Goal: Information Seeking & Learning: Learn about a topic

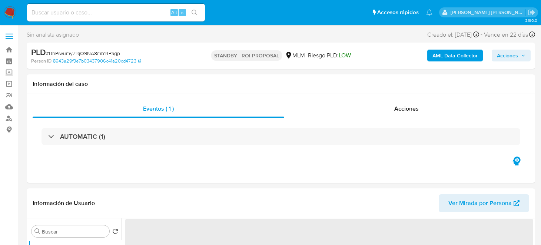
select select "10"
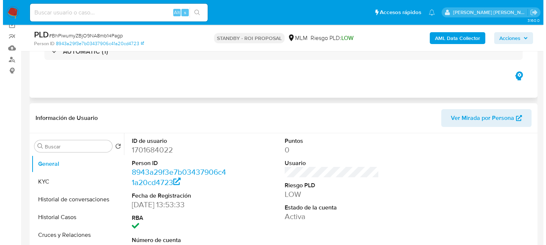
scroll to position [74, 0]
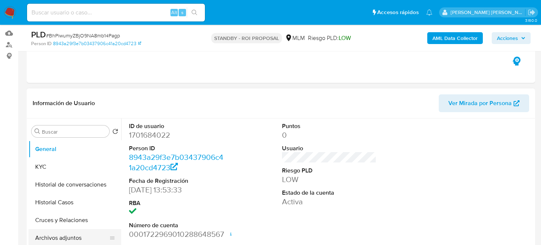
click at [64, 234] on button "Archivos adjuntos" at bounding box center [72, 238] width 87 height 18
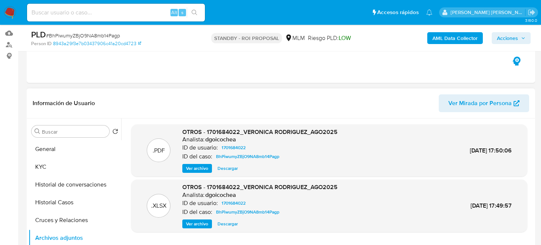
click at [199, 167] on span "Ver archivo" at bounding box center [197, 168] width 22 height 7
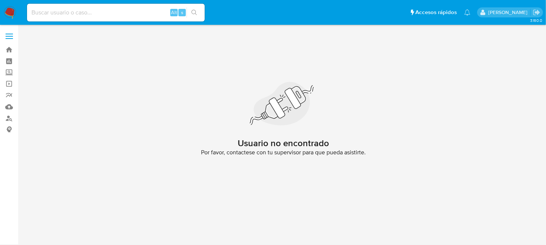
click at [1, 4] on nav "Pausado Ver notificaciones Alt s Accesos rápidos Presiona las siguientes teclas…" at bounding box center [273, 12] width 546 height 25
click at [2, 5] on nav "Pausado Ver notificaciones Alt s Accesos rápidos Presiona las siguientes teclas…" at bounding box center [273, 12] width 546 height 25
click at [7, 10] on img at bounding box center [10, 12] width 13 height 13
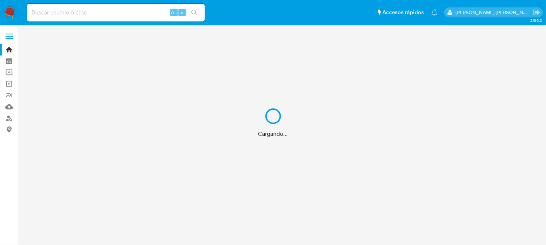
click at [95, 12] on div "Cargando..." at bounding box center [273, 122] width 546 height 245
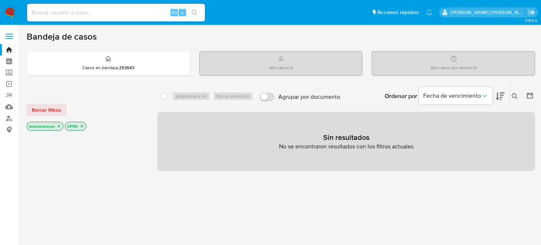
click at [91, 13] on input at bounding box center [116, 13] width 178 height 10
paste input "1744217054"
type input "1744217054"
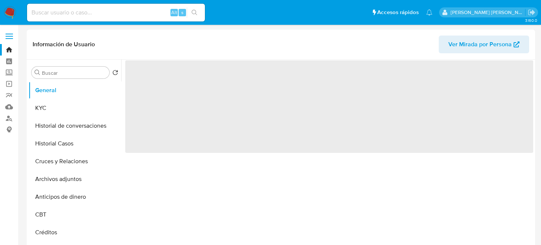
select select "10"
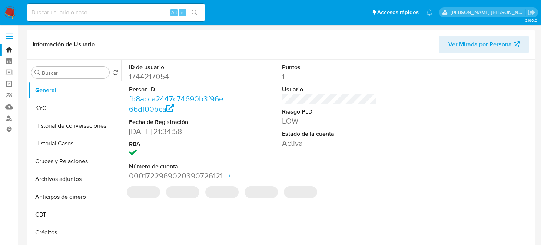
scroll to position [14, 0]
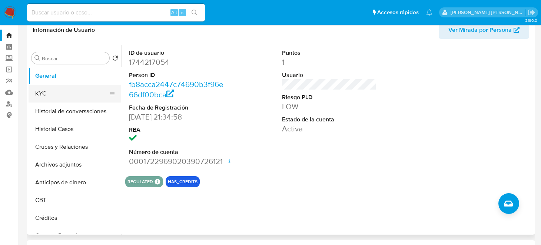
click at [49, 95] on button "KYC" at bounding box center [72, 94] width 87 height 18
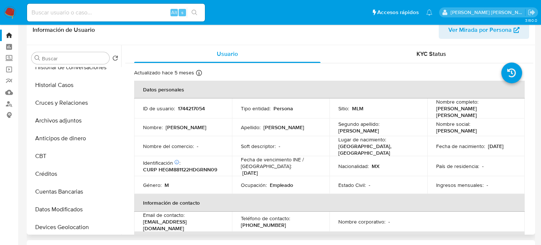
scroll to position [59, 0]
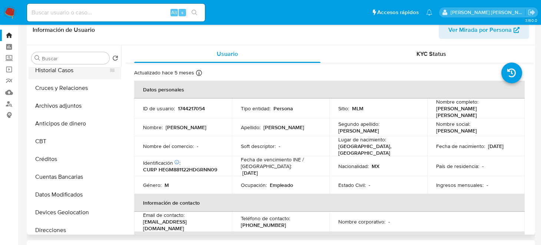
drag, startPoint x: 118, startPoint y: 104, endPoint x: 116, endPoint y: 67, distance: 37.4
click at [116, 67] on ul "General KYC Historial de conversaciones Historial Casos Cruces y Relaciones Arc…" at bounding box center [75, 150] width 93 height 167
click at [74, 84] on button "Cruces y Relaciones" at bounding box center [72, 88] width 87 height 18
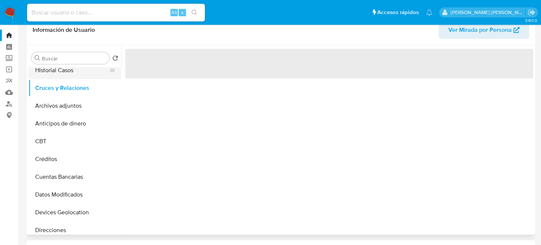
click at [74, 71] on button "Historial Casos" at bounding box center [72, 70] width 87 height 18
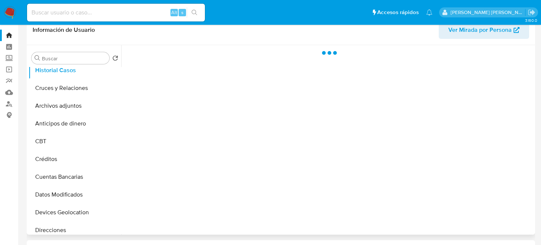
scroll to position [0, 0]
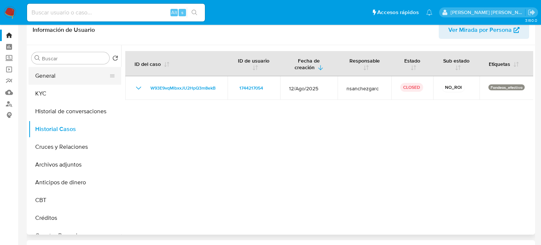
click at [63, 71] on button "General" at bounding box center [72, 76] width 87 height 18
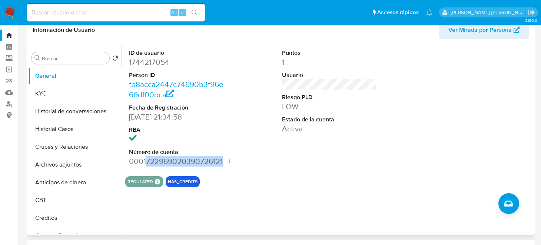
drag, startPoint x: 146, startPoint y: 162, endPoint x: 221, endPoint y: 165, distance: 75.2
click at [221, 165] on dd "0001722969020390726121 Fecha de apertura 23/05/2024 13:49 Estado ACTIVE" at bounding box center [176, 161] width 94 height 10
copy dd "722969020390726121"
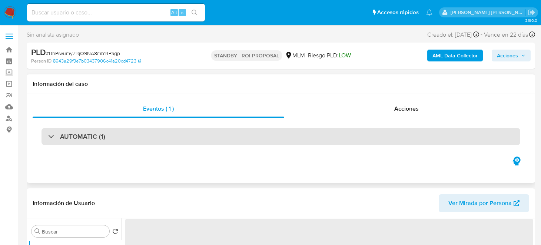
select select "10"
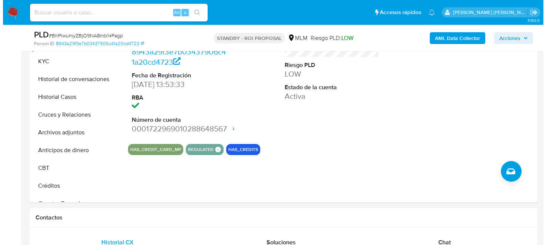
scroll to position [178, 0]
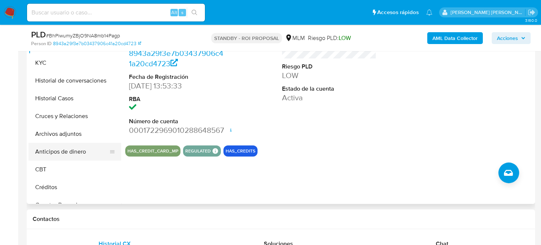
click at [64, 143] on button "Anticipos de dinero" at bounding box center [72, 152] width 87 height 18
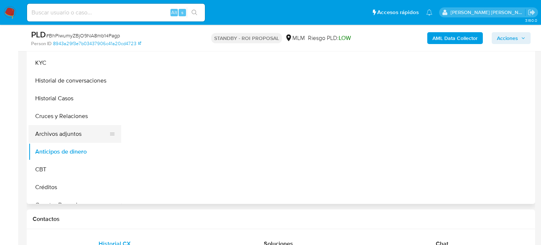
click at [65, 130] on button "Archivos adjuntos" at bounding box center [72, 134] width 87 height 18
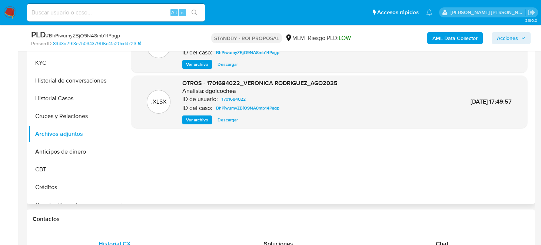
click at [194, 64] on span "Ver archivo" at bounding box center [197, 64] width 22 height 7
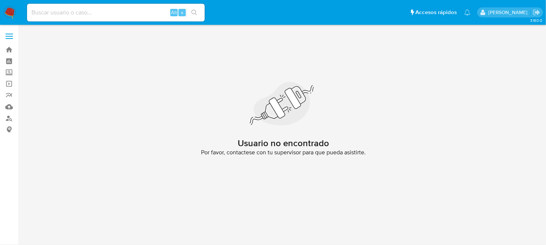
click at [3, 12] on nav "Pausado Ver notificaciones Alt s Accesos rápidos Presiona las siguientes teclas…" at bounding box center [273, 12] width 546 height 25
click at [50, 13] on input at bounding box center [116, 13] width 178 height 10
paste input "1701684022"
type input "1701684022"
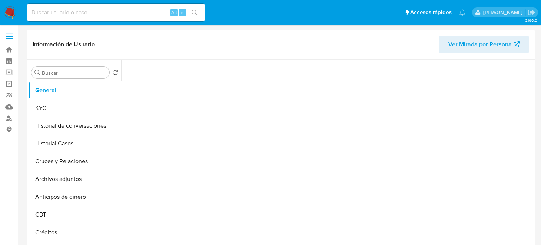
select select "10"
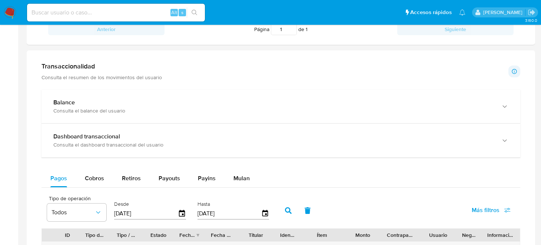
scroll to position [352, 0]
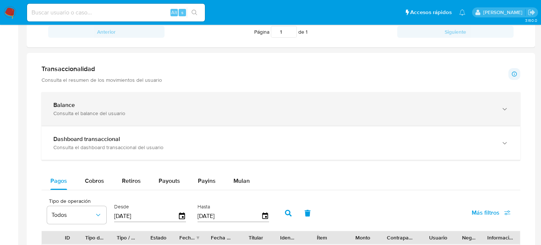
click at [232, 118] on div "Balance Consulta el balance del usuario" at bounding box center [280, 109] width 478 height 34
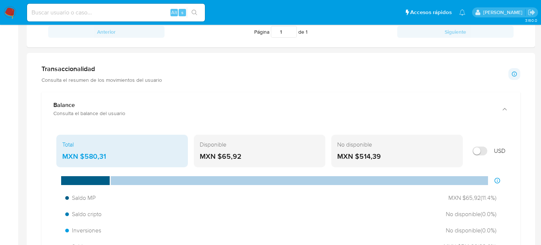
click at [224, 158] on div "MXN $65,92" at bounding box center [260, 157] width 120 height 10
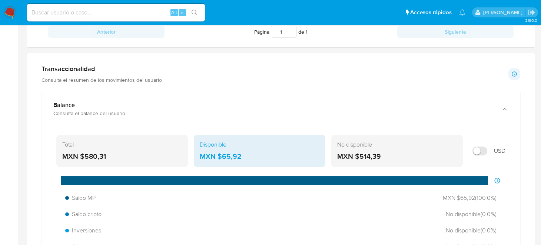
drag, startPoint x: 245, startPoint y: 156, endPoint x: 221, endPoint y: 157, distance: 24.1
click at [221, 157] on div "MXN $65,92" at bounding box center [260, 157] width 120 height 10
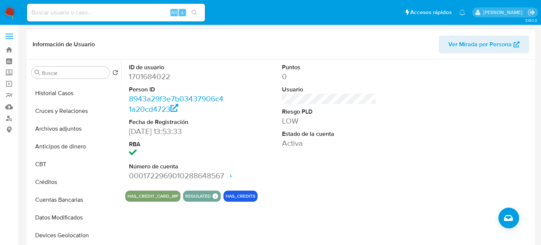
scroll to position [0, 0]
click at [115, 112] on button "Cruces y Relaciones" at bounding box center [72, 111] width 87 height 18
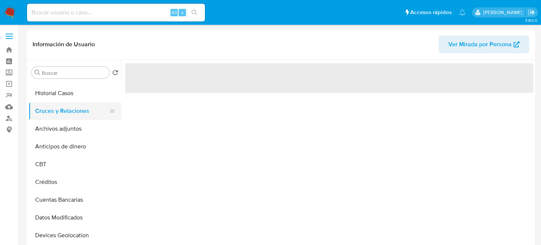
click at [115, 112] on button "Cruces y Relaciones" at bounding box center [72, 111] width 87 height 18
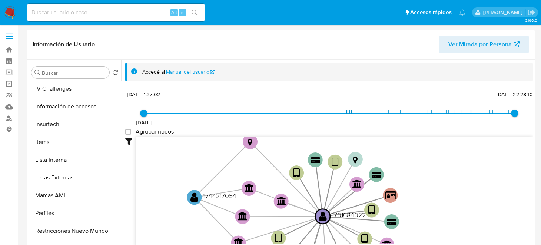
scroll to position [27, 0]
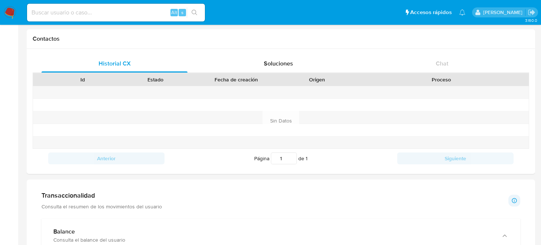
drag, startPoint x: 442, startPoint y: 205, endPoint x: 470, endPoint y: 262, distance: 63.1
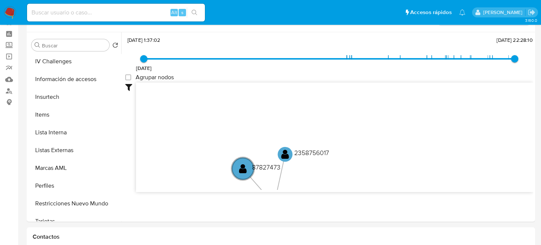
scroll to position [37, 0]
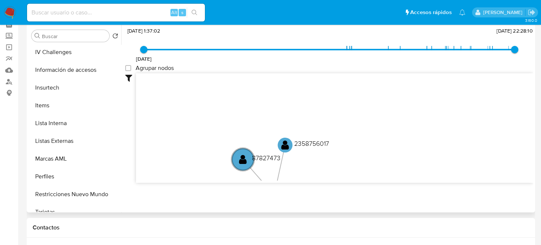
click at [423, 96] on icon "device-65dcd01d1aaa75c41e86313a  user-1701684022  1701684022 device-6507550e7…" at bounding box center [334, 126] width 397 height 107
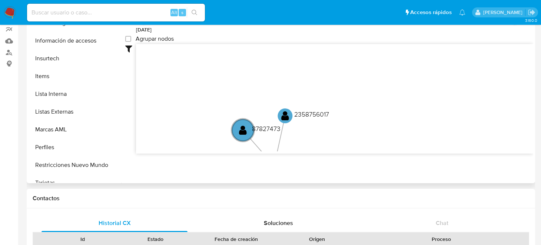
scroll to position [66, 0]
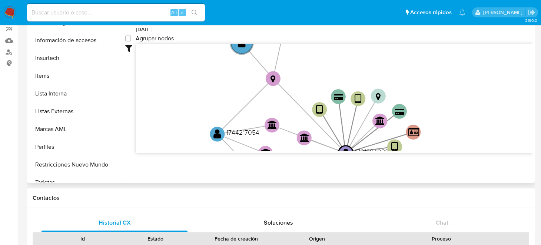
drag, startPoint x: 318, startPoint y: 131, endPoint x: 317, endPoint y: 41, distance: 90.4
click at [317, 41] on div "24/4/2022 24/4/2022, 1:37:02 4/9/2025, 22:28:10 Agrupar nodos Filtros Confianza…" at bounding box center [329, 88] width 408 height 184
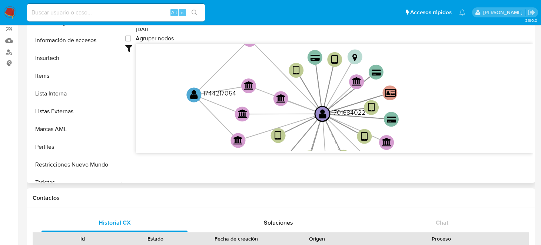
drag, startPoint x: 317, startPoint y: 49, endPoint x: 317, endPoint y: 42, distance: 6.3
click at [317, 42] on div "24/4/2022 24/4/2022, 1:37:02 4/9/2025, 22:28:10 Agrupar nodos Filtros Confianza…" at bounding box center [329, 88] width 408 height 184
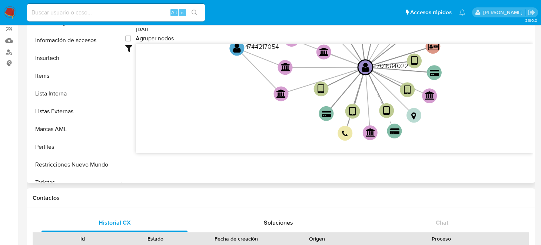
drag, startPoint x: 317, startPoint y: 87, endPoint x: 319, endPoint y: 35, distance: 52.2
click at [319, 35] on div "24/4/2022 24/4/2022, 1:37:02 4/9/2025, 22:28:10 Agrupar nodos Filtros Confianza…" at bounding box center [329, 88] width 408 height 184
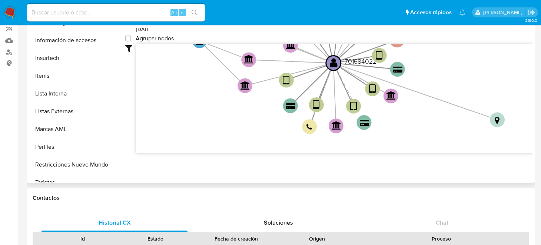
drag, startPoint x: 375, startPoint y: 111, endPoint x: 498, endPoint y: 124, distance: 123.6
click at [498, 124] on circle at bounding box center [497, 120] width 15 height 15
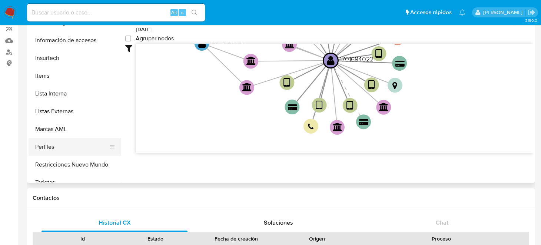
click at [115, 150] on button "Perfiles" at bounding box center [72, 147] width 87 height 18
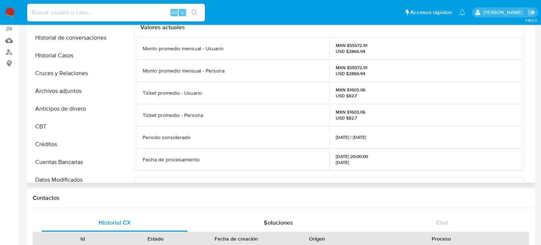
scroll to position [1, 0]
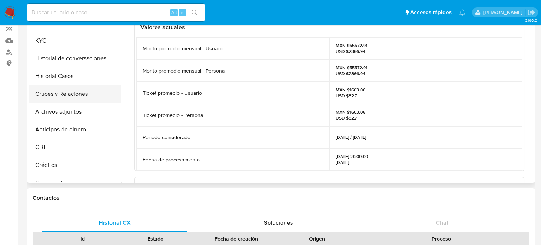
click at [75, 93] on button "Cruces y Relaciones" at bounding box center [72, 94] width 87 height 18
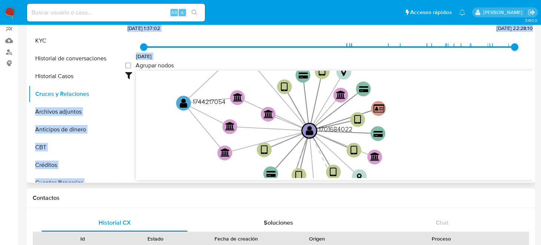
drag, startPoint x: 121, startPoint y: 64, endPoint x: 118, endPoint y: 91, distance: 27.2
click at [118, 91] on div "Buscar Volver al orden por defecto General KYC Historial de conversaciones Hist…" at bounding box center [281, 88] width 504 height 190
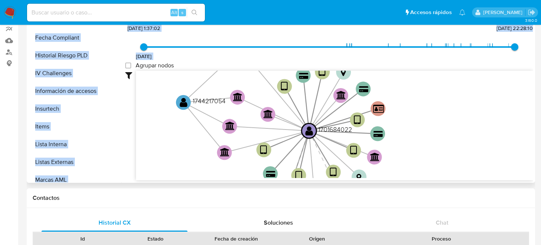
scroll to position [254, 0]
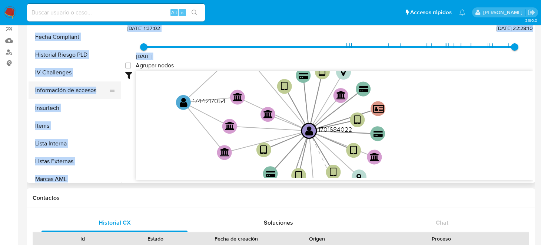
click at [77, 90] on button "Información de accesos" at bounding box center [72, 90] width 87 height 18
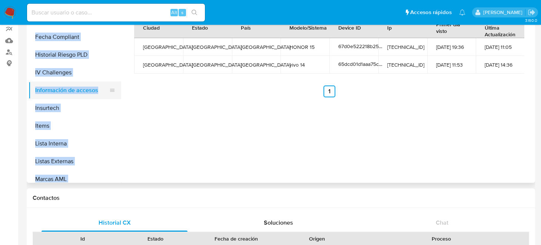
click at [77, 90] on button "Información de accesos" at bounding box center [72, 90] width 87 height 18
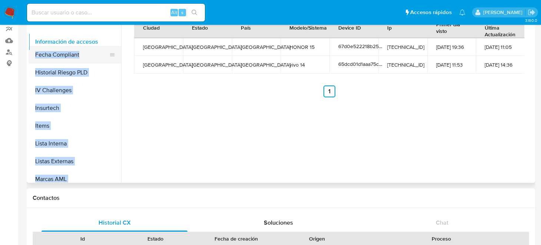
click at [86, 43] on ul "General KYC Historial de conversaciones Historial Casos Cruces y Relaciones Arc…" at bounding box center [75, 98] width 93 height 167
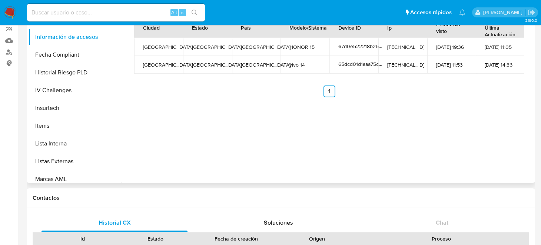
click at [86, 43] on button "Información de accesos" at bounding box center [75, 37] width 93 height 18
drag, startPoint x: 121, startPoint y: 131, endPoint x: 121, endPoint y: 70, distance: 61.1
click at [121, 70] on div "Buscar Volver al orden por defecto General KYC Historial de conversaciones Hist…" at bounding box center [281, 88] width 504 height 190
click at [163, 134] on div "Móvil Navegador Ciudad Estado País Modelo/Sistema Device ID Ip Primer día visto…" at bounding box center [327, 88] width 412 height 190
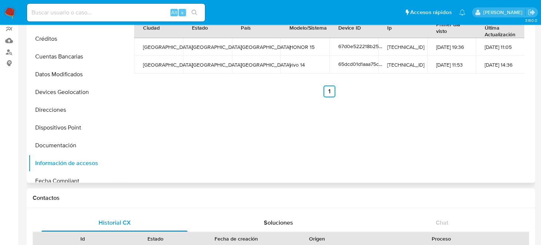
scroll to position [126, 0]
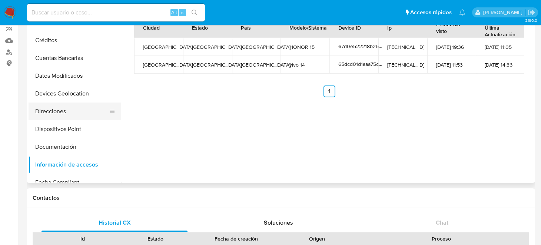
click at [62, 112] on button "Direcciones" at bounding box center [72, 112] width 87 height 18
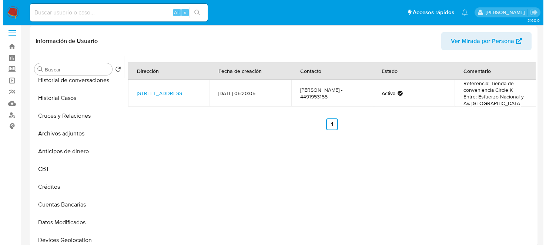
scroll to position [0, 0]
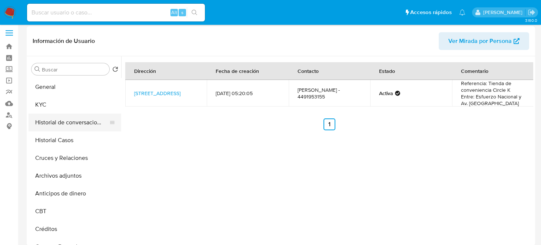
click at [88, 124] on button "Historial de conversaciones" at bounding box center [72, 123] width 87 height 18
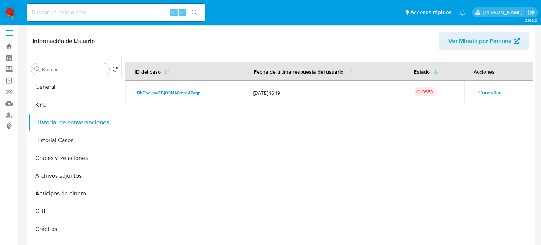
click at [491, 92] on span "Consultar" at bounding box center [489, 92] width 23 height 10
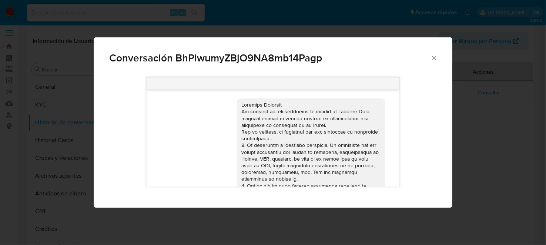
scroll to position [358, 0]
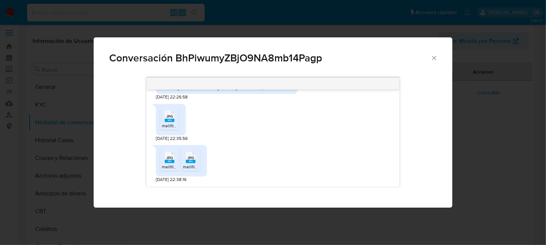
click at [185, 161] on div "JPG JPG" at bounding box center [191, 157] width 16 height 14
click at [168, 163] on rect "Comunicación" at bounding box center [170, 161] width 10 height 3
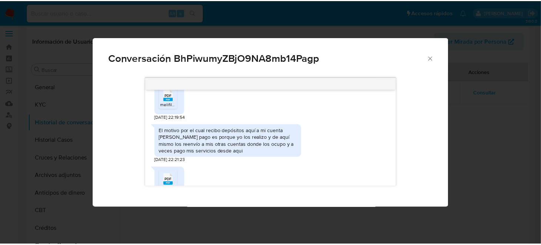
scroll to position [233, 0]
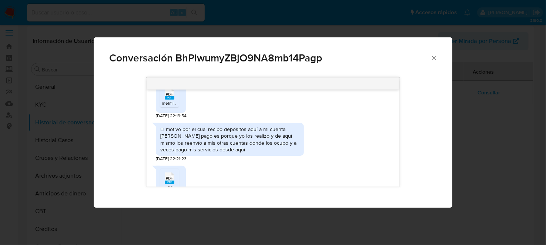
click at [171, 100] on span "melifile5560173938143976261.pdf" at bounding box center [195, 103] width 67 height 6
click at [434, 60] on icon "Cerrar" at bounding box center [434, 57] width 7 height 7
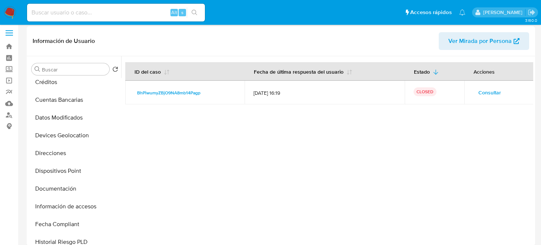
scroll to position [149, 0]
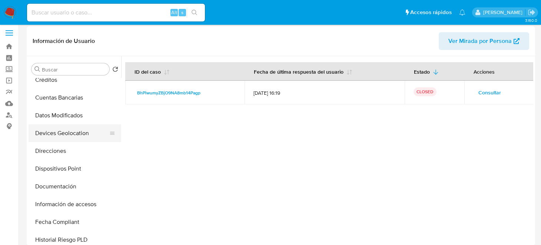
click at [76, 136] on button "Devices Geolocation" at bounding box center [72, 133] width 87 height 18
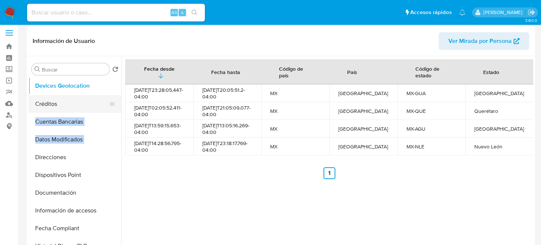
scroll to position [65, 0]
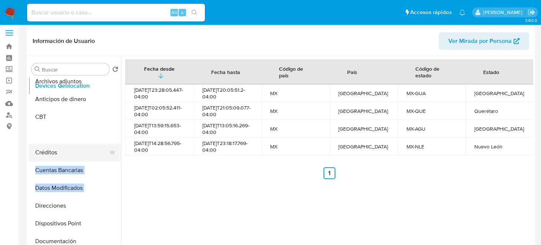
drag, startPoint x: 110, startPoint y: 135, endPoint x: 104, endPoint y: 88, distance: 47.4
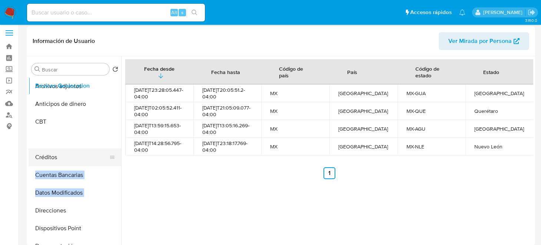
click at [104, 88] on ul "General KYC Historial de conversaciones Historial Casos Cruces y Relaciones Arc…" at bounding box center [75, 161] width 93 height 167
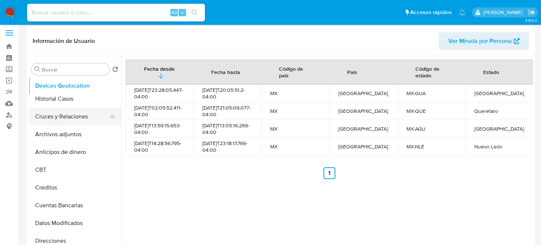
scroll to position [57, 0]
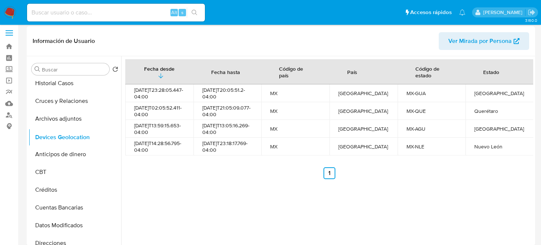
drag, startPoint x: 109, startPoint y: 147, endPoint x: 99, endPoint y: 138, distance: 13.4
click at [99, 138] on ul "General KYC Historial de conversaciones Historial Casos Cruces y Relaciones Arc…" at bounding box center [75, 161] width 93 height 167
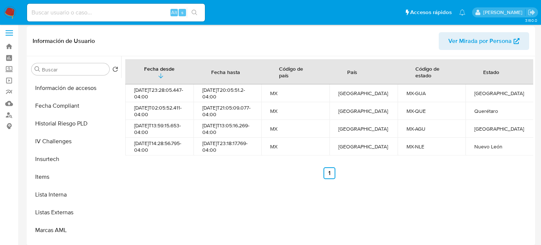
scroll to position [313, 0]
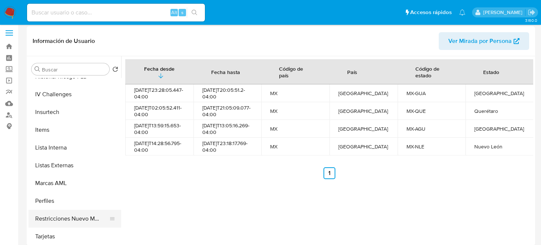
click at [73, 222] on button "Restricciones Nuevo Mundo" at bounding box center [72, 219] width 87 height 18
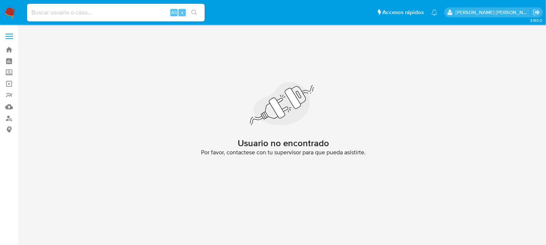
click at [95, 6] on div "Alt s" at bounding box center [116, 13] width 178 height 18
click at [90, 7] on div "Alt s" at bounding box center [116, 13] width 178 height 18
click at [77, 13] on input at bounding box center [116, 13] width 178 height 10
paste input "1744217054"
type input "1744217054"
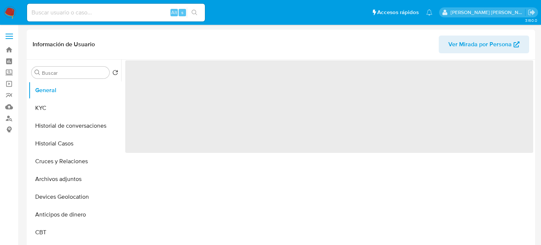
select select "10"
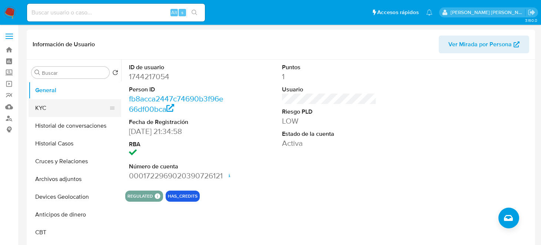
click at [66, 104] on button "KYC" at bounding box center [72, 108] width 87 height 18
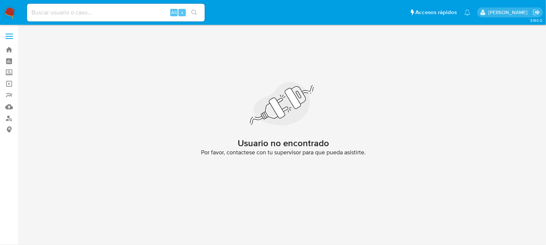
click at [105, 20] on div "Alt s" at bounding box center [116, 13] width 178 height 18
click at [93, 13] on input at bounding box center [116, 13] width 178 height 10
paste input "622600362"
type input "622600362"
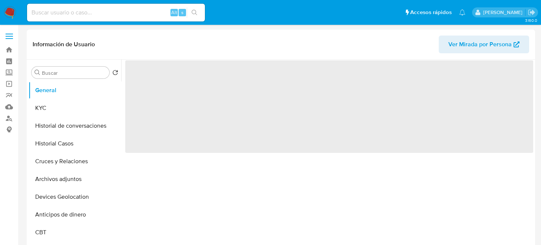
select select "10"
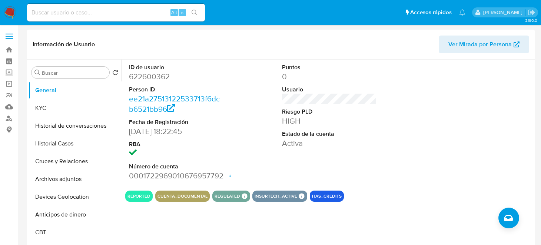
click at [86, 15] on input at bounding box center [116, 13] width 178 height 10
paste input "1701684022"
type input "1701684022"
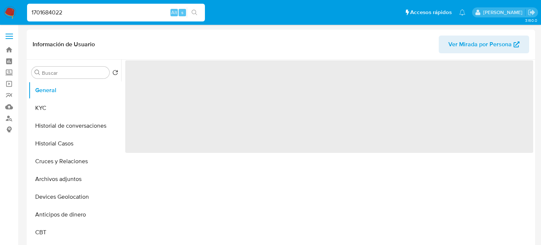
select select "10"
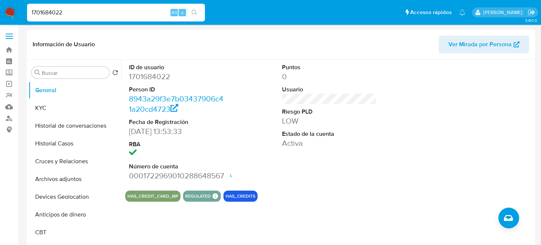
drag, startPoint x: 76, startPoint y: 14, endPoint x: 0, endPoint y: 19, distance: 76.1
click at [0, 19] on nav "Pausado Ver notificaciones 1701684022 Alt s Accesos rápidos Presiona las siguie…" at bounding box center [270, 12] width 541 height 25
paste input "62260036"
type input "622600362"
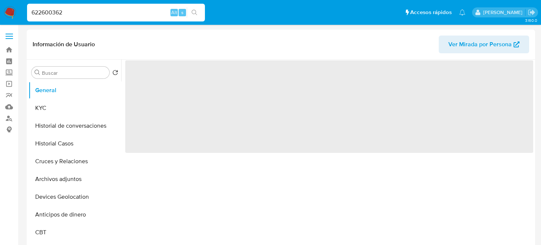
select select "10"
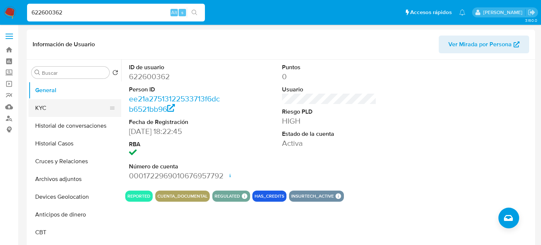
click at [80, 106] on button "KYC" at bounding box center [72, 108] width 87 height 18
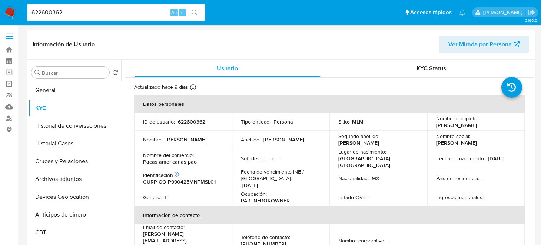
drag, startPoint x: 540, startPoint y: 49, endPoint x: 543, endPoint y: 58, distance: 9.0
drag, startPoint x: 434, startPoint y: 124, endPoint x: 505, endPoint y: 126, distance: 71.1
click at [505, 126] on div "Nombre completo : Paola Jaqueline Gomez Isordia" at bounding box center [476, 121] width 80 height 13
copy p "Paola Jaqueline Gomez Isordia"
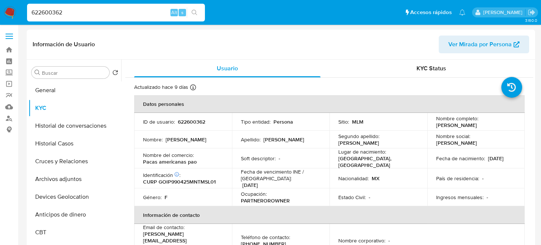
click at [187, 125] on p "622600362" at bounding box center [191, 121] width 27 height 7
click at [188, 123] on p "622600362" at bounding box center [191, 121] width 27 height 7
copy p "622600362"
click at [197, 180] on p "CURP GOIP990425MNTMSL01" at bounding box center [179, 181] width 73 height 7
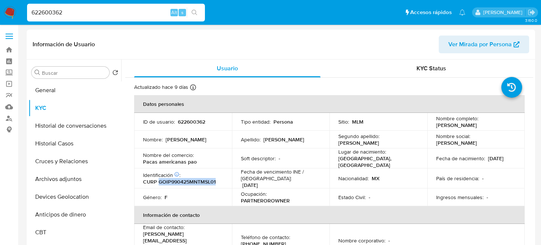
click at [197, 180] on p "CURP GOIP990425MNTMSL01" at bounding box center [179, 181] width 73 height 7
copy p "GOIP990425MNTMSL01"
click at [6, 106] on link "Mulan" at bounding box center [44, 106] width 88 height 11
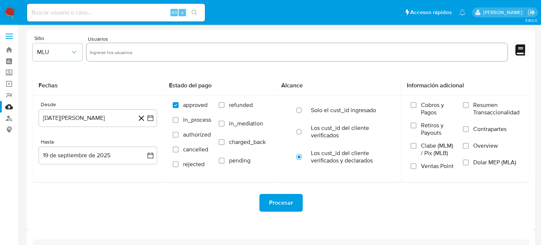
click at [151, 58] on input "text" at bounding box center [297, 52] width 414 height 12
click at [77, 42] on div "Sitio MLU" at bounding box center [58, 50] width 50 height 29
click at [76, 50] on icon "button" at bounding box center [73, 52] width 7 height 7
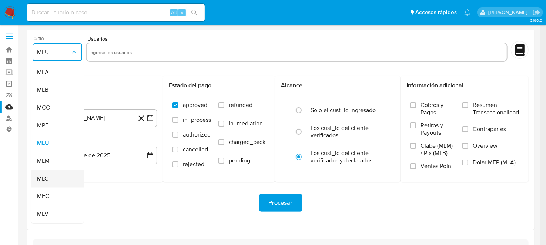
click at [50, 170] on div "MLC" at bounding box center [55, 179] width 36 height 18
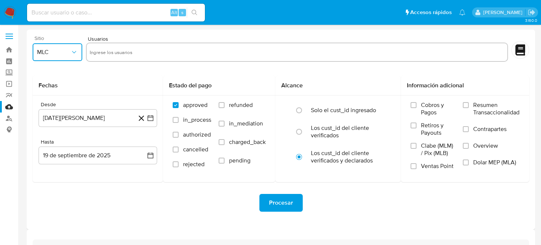
click at [78, 49] on button "MLC" at bounding box center [58, 52] width 50 height 18
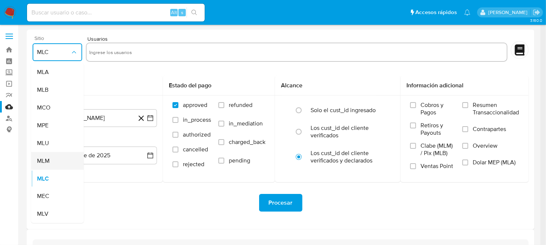
click at [48, 168] on div "MLM" at bounding box center [55, 161] width 36 height 18
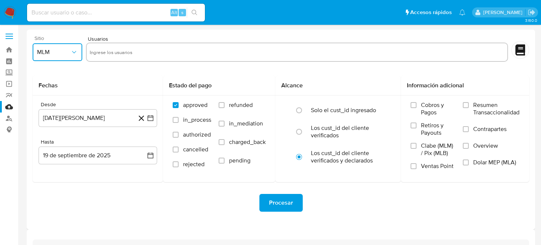
click at [142, 54] on input "text" at bounding box center [297, 52] width 414 height 12
type input "622600362"
click at [151, 119] on icon "button" at bounding box center [150, 117] width 7 height 7
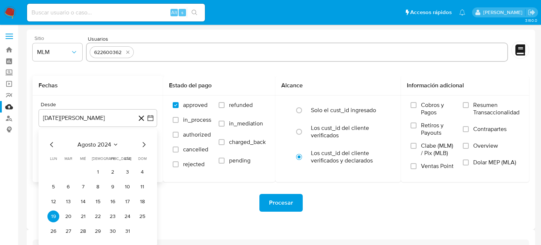
click at [148, 145] on div "[DATE] [DATE] lun [DATE] [PERSON_NAME][DATE] mié [DATE] jue [DATE] vie [DATE] s…" at bounding box center [98, 187] width 118 height 117
click at [143, 144] on icon "Mes siguiente" at bounding box center [143, 144] width 9 height 9
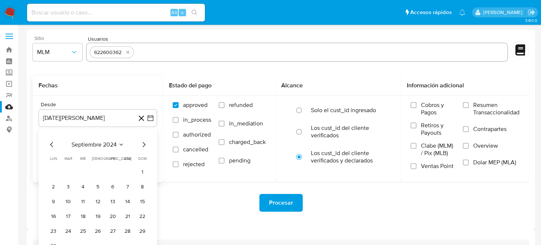
click at [143, 144] on icon "Mes siguiente" at bounding box center [143, 144] width 9 height 9
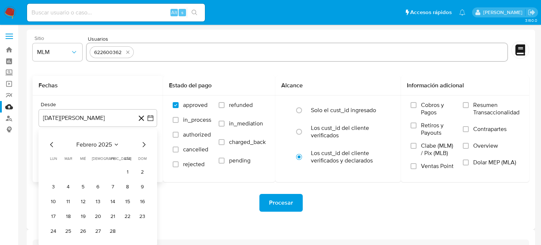
click at [143, 144] on icon "Mes siguiente" at bounding box center [143, 144] width 9 height 9
click at [69, 173] on button "1" at bounding box center [68, 172] width 12 height 12
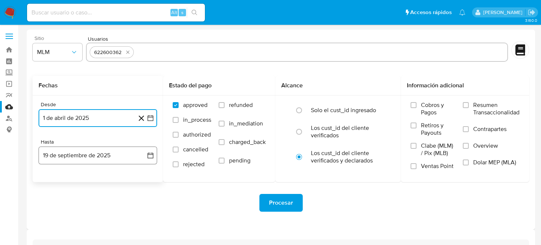
click at [148, 153] on icon "button" at bounding box center [150, 155] width 7 height 7
click at [53, 183] on icon "Mes anterior" at bounding box center [51, 182] width 9 height 9
click at [142, 184] on icon "Mes siguiente" at bounding box center [143, 182] width 9 height 9
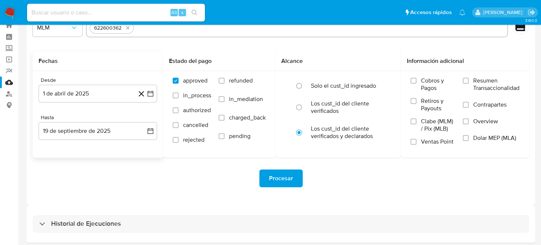
scroll to position [36, 0]
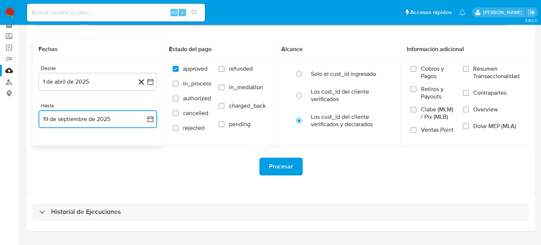
click at [149, 116] on icon "button" at bounding box center [150, 119] width 7 height 7
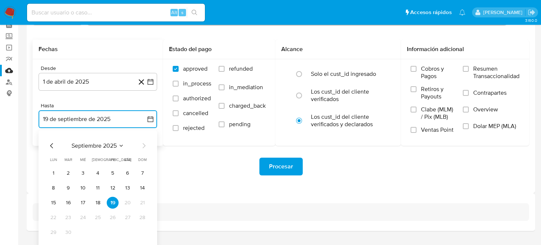
click at [51, 147] on icon "Mes anterior" at bounding box center [51, 145] width 9 height 9
click at [93, 233] on button "31" at bounding box center [98, 233] width 12 height 12
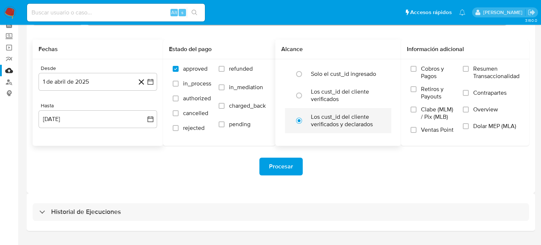
click at [304, 123] on input "radio" at bounding box center [299, 121] width 12 height 12
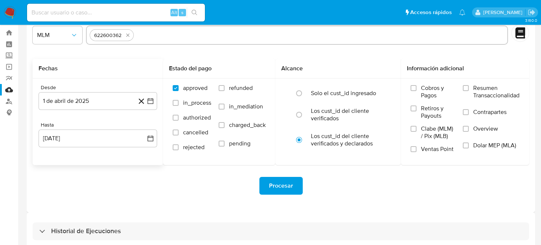
scroll to position [23, 0]
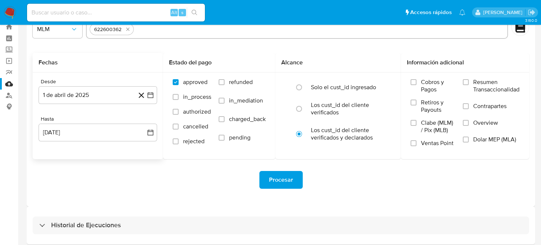
click at [273, 179] on span "Procesar" at bounding box center [281, 180] width 24 height 16
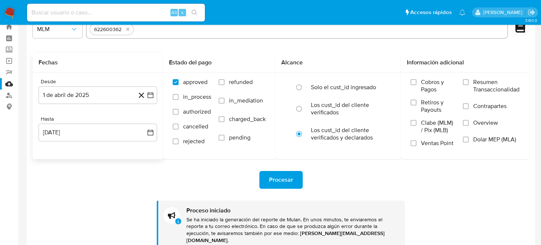
scroll to position [0, 0]
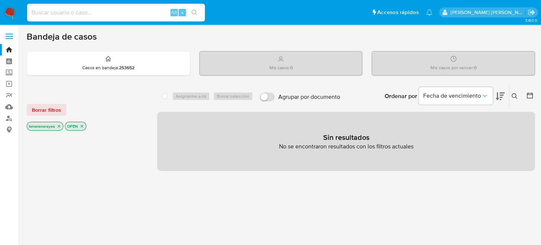
click at [53, 13] on input at bounding box center [116, 13] width 178 height 10
paste input "622600362"
type input "622600362"
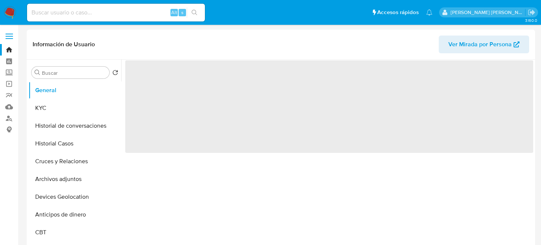
select select "10"
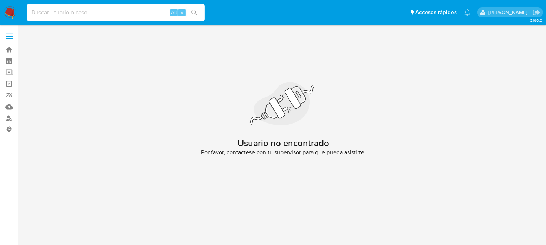
click at [54, 13] on input at bounding box center [116, 13] width 178 height 10
click at [8, 5] on nav "Pausado Ver notificaciones Alt s Accesos rápidos Presiona las siguientes teclas…" at bounding box center [273, 12] width 546 height 25
click at [8, 10] on img at bounding box center [10, 12] width 13 height 13
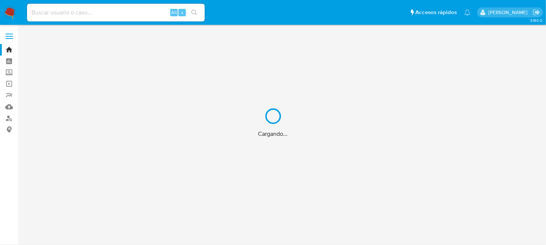
click at [89, 11] on div "Cargando..." at bounding box center [273, 122] width 546 height 245
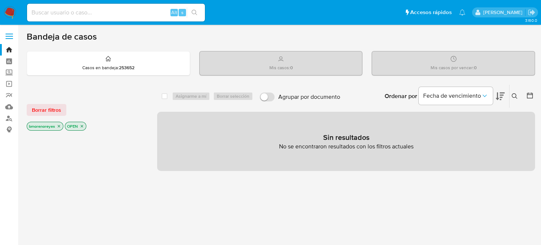
click at [79, 16] on input at bounding box center [116, 13] width 178 height 10
paste input "622600362"
type input "622600362"
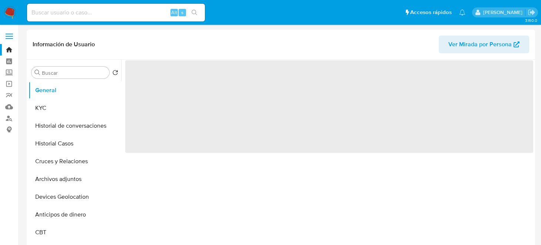
select select "10"
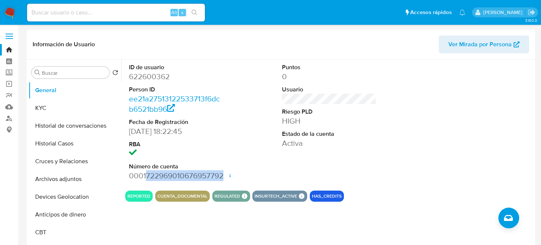
drag, startPoint x: 145, startPoint y: 176, endPoint x: 222, endPoint y: 177, distance: 76.7
click at [222, 177] on dd "0001722969010676957792 Fecha de apertura 07/03/2024 18:43 Estado ACTIVE" at bounding box center [176, 176] width 94 height 10
copy dd "722969010676957792"
click at [47, 107] on button "KYC" at bounding box center [72, 108] width 87 height 18
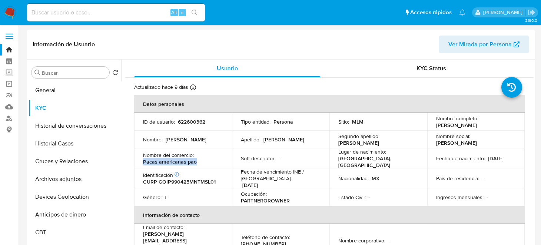
drag, startPoint x: 142, startPoint y: 162, endPoint x: 194, endPoint y: 165, distance: 51.9
click at [194, 165] on td "Nombre del comercio : Pacas americanas pao" at bounding box center [183, 158] width 98 height 20
copy p "Pacas americanas pao"
click at [64, 147] on button "Historial Casos" at bounding box center [72, 144] width 87 height 18
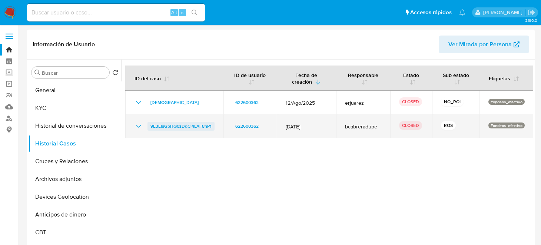
click at [191, 127] on span "9E3ElaGbHQ0zDqCl4LAF8nP1" at bounding box center [180, 126] width 61 height 9
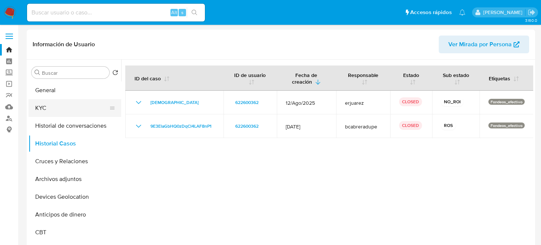
click at [66, 108] on button "KYC" at bounding box center [72, 108] width 87 height 18
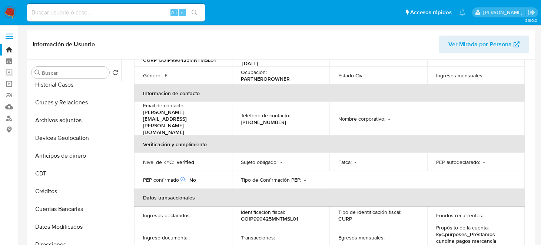
scroll to position [128, 0]
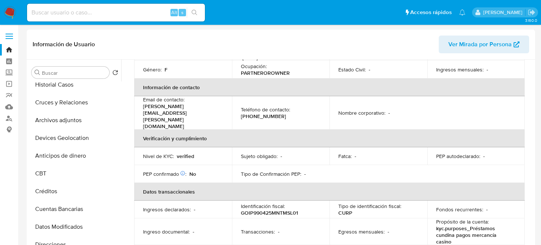
drag, startPoint x: 204, startPoint y: 107, endPoint x: 141, endPoint y: 106, distance: 63.3
click at [141, 106] on td "Email de contacto : paola.gomez.1c@gmail.com" at bounding box center [183, 112] width 98 height 33
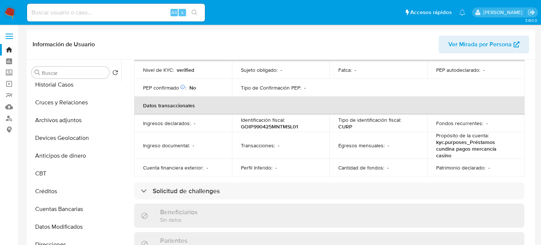
scroll to position [211, 0]
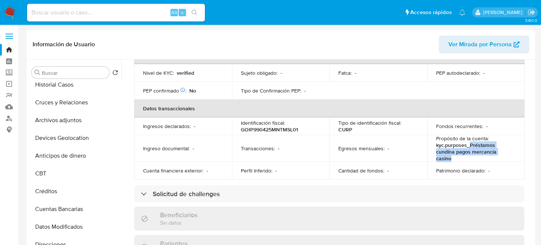
drag, startPoint x: 467, startPoint y: 127, endPoint x: 509, endPoint y: 133, distance: 42.7
click at [509, 142] on p "kyc.purposes_Préstamos cundina pagos mercancía casino" at bounding box center [474, 152] width 77 height 20
copy p "Préstamos cundina pagos mercancía casino"
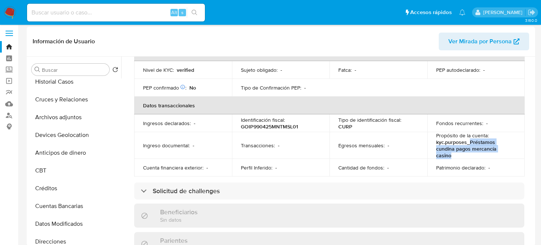
scroll to position [0, 0]
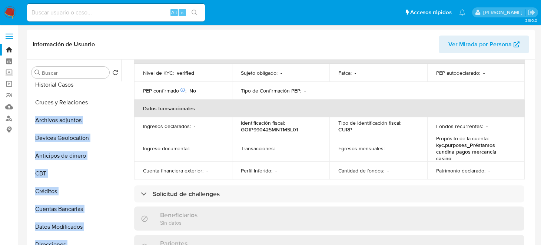
drag, startPoint x: 121, startPoint y: 126, endPoint x: 120, endPoint y: 110, distance: 15.9
click at [120, 110] on div "Buscar Volver al orden por defecto General KYC Historial de conversaciones Hist…" at bounding box center [281, 155] width 504 height 190
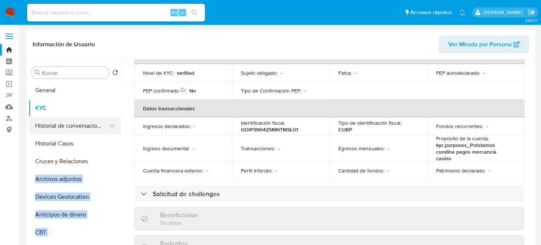
click at [93, 120] on button "Historial de conversaciones" at bounding box center [72, 126] width 87 height 18
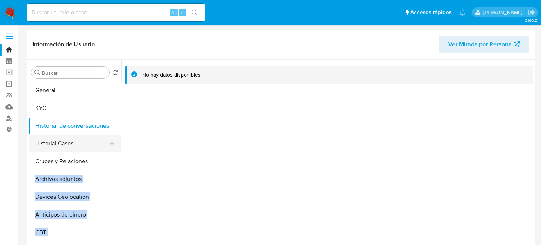
click at [64, 142] on button "Historial Casos" at bounding box center [72, 144] width 87 height 18
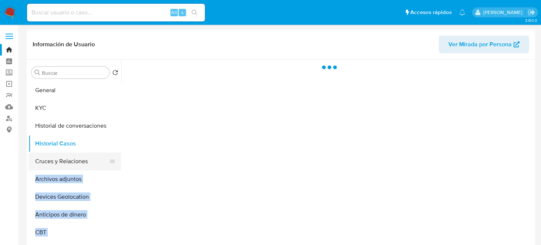
click at [64, 163] on button "Cruces y Relaciones" at bounding box center [72, 162] width 87 height 18
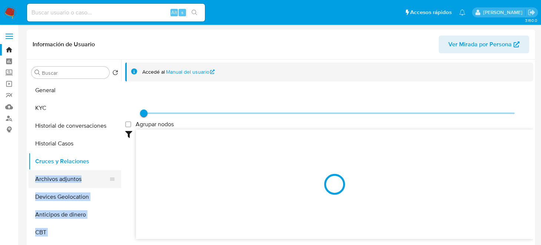
click at [64, 177] on button "Archivos adjuntos" at bounding box center [72, 179] width 87 height 18
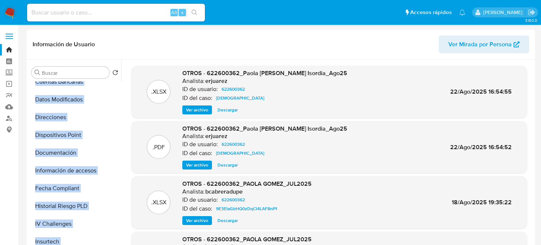
scroll to position [221, 0]
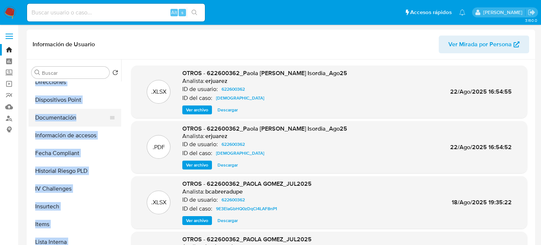
click at [57, 125] on button "Documentación" at bounding box center [72, 118] width 87 height 18
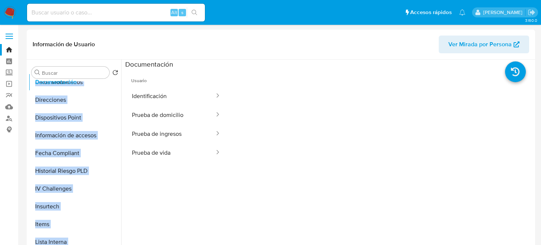
scroll to position [194, 0]
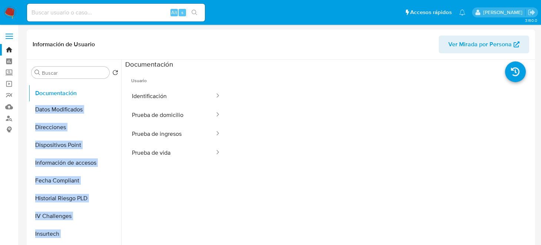
click at [94, 91] on ul "General KYC Historial de conversaciones Historial Casos Cruces y Relaciones Arc…" at bounding box center [75, 164] width 93 height 167
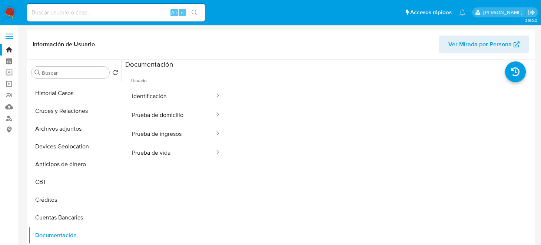
scroll to position [49, 0]
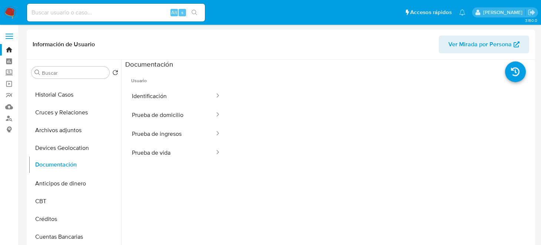
drag, startPoint x: 108, startPoint y: 238, endPoint x: 94, endPoint y: 166, distance: 73.5
click at [94, 166] on ul "General KYC Historial de conversaciones Historial Casos Cruces y Relaciones Arc…" at bounding box center [75, 164] width 93 height 167
click at [70, 165] on button "Documentación" at bounding box center [72, 166] width 87 height 18
click at [171, 91] on button "Identificación" at bounding box center [170, 96] width 90 height 19
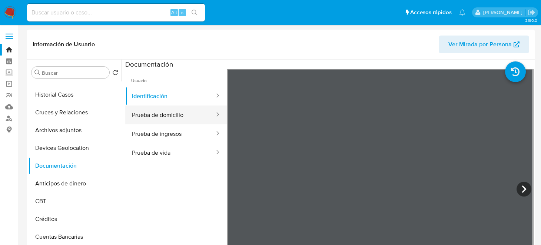
click at [168, 112] on button "Prueba de domicilio" at bounding box center [170, 115] width 90 height 19
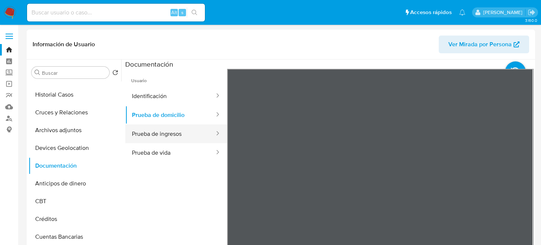
click at [152, 133] on button "Prueba de ingresos" at bounding box center [170, 133] width 90 height 19
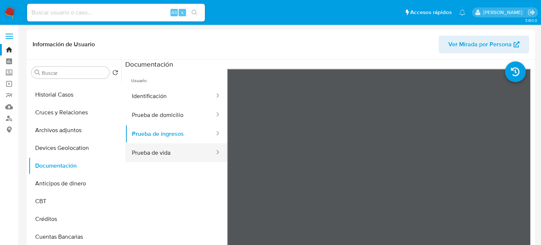
click at [156, 146] on button "Prueba de vida" at bounding box center [170, 152] width 90 height 19
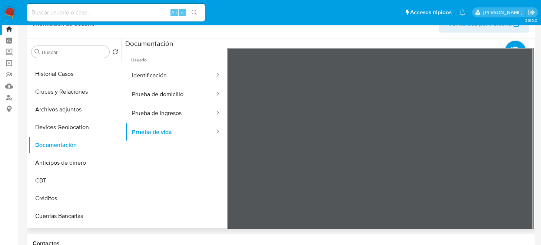
scroll to position [24, 0]
click at [176, 72] on button "Identificación" at bounding box center [170, 75] width 90 height 19
drag, startPoint x: 117, startPoint y: 121, endPoint x: 121, endPoint y: 131, distance: 11.4
click at [121, 131] on div "Buscar Volver al orden por defecto General KYC Historial de conversaciones Hist…" at bounding box center [281, 134] width 504 height 190
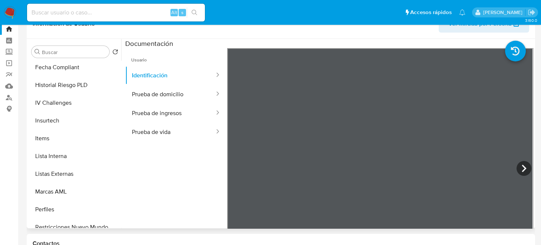
scroll to position [313, 0]
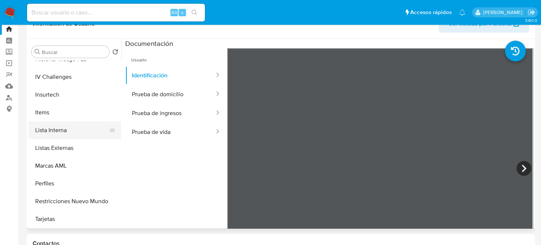
click at [58, 123] on button "Lista Interna" at bounding box center [72, 130] width 87 height 18
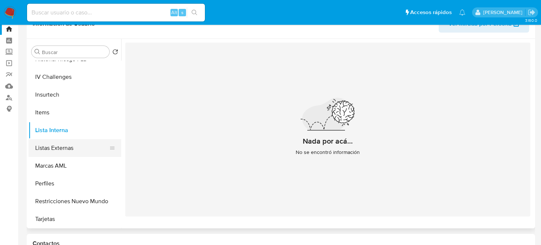
click at [70, 147] on button "Listas Externas" at bounding box center [72, 148] width 87 height 18
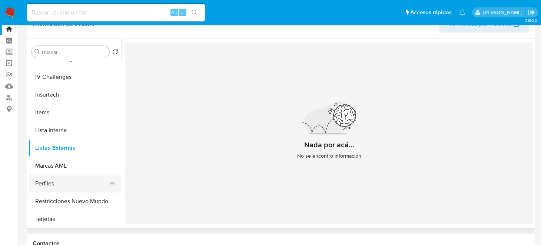
click at [67, 186] on button "Perfiles" at bounding box center [72, 184] width 87 height 18
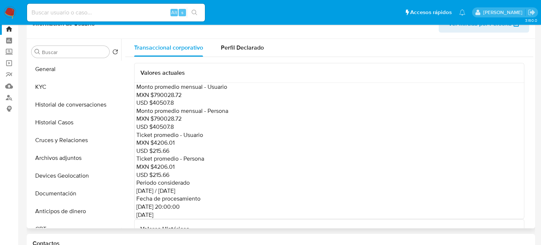
scroll to position [0, 0]
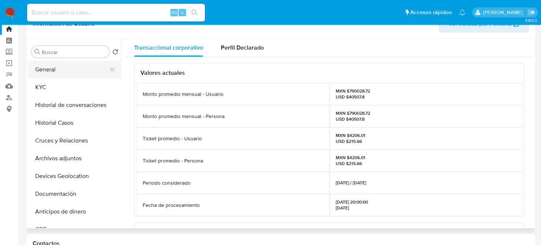
click at [70, 74] on button "General" at bounding box center [72, 70] width 87 height 18
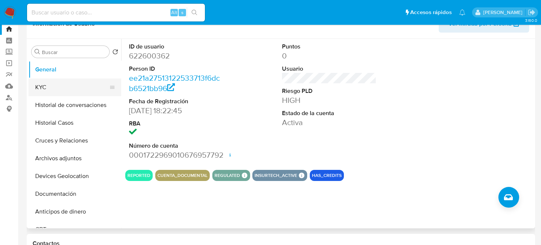
click at [95, 87] on button "KYC" at bounding box center [72, 88] width 87 height 18
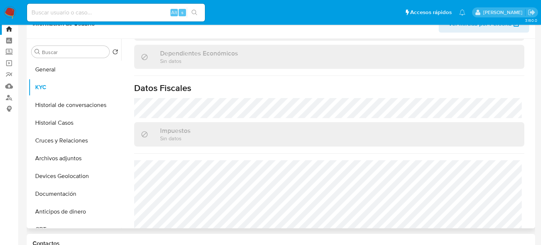
scroll to position [462, 0]
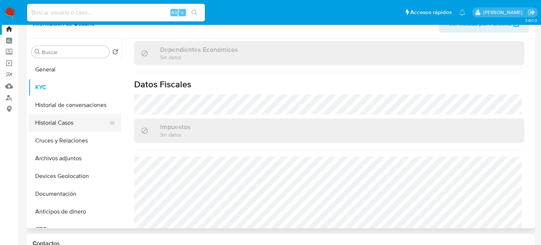
click at [69, 122] on button "Historial Casos" at bounding box center [72, 123] width 87 height 18
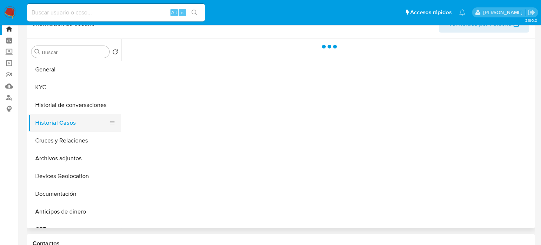
scroll to position [0, 0]
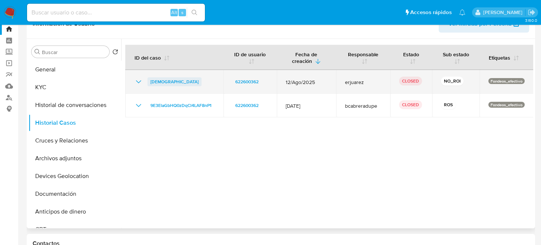
click at [171, 79] on span "QUVrSMLScf0dJnlaeBx2LrJC" at bounding box center [174, 81] width 48 height 9
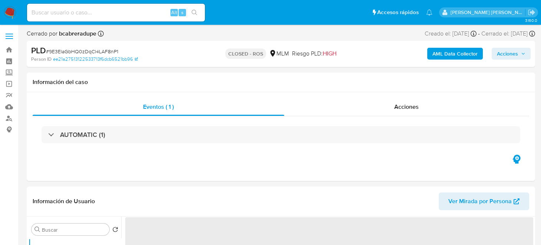
select select "10"
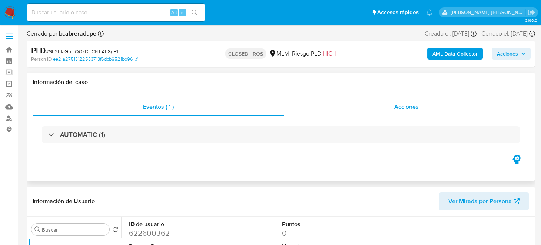
click at [407, 107] on span "Acciones" at bounding box center [406, 107] width 24 height 9
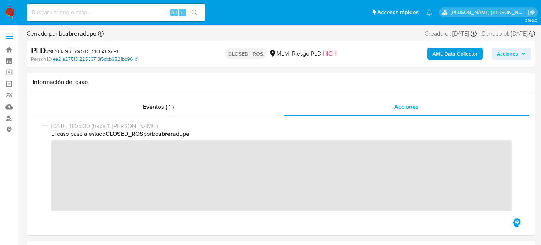
click at [108, 59] on link "ee21a27513122533713f6dcb6521bb96" at bounding box center [95, 59] width 85 height 7
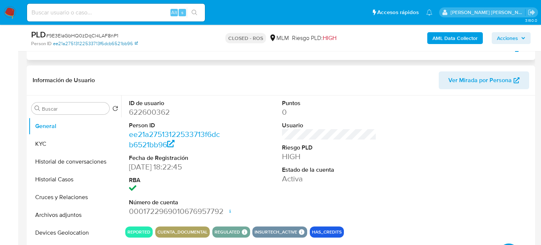
scroll to position [222, 0]
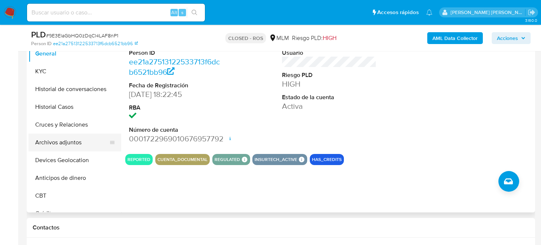
click at [65, 147] on button "Archivos adjuntos" at bounding box center [72, 143] width 87 height 18
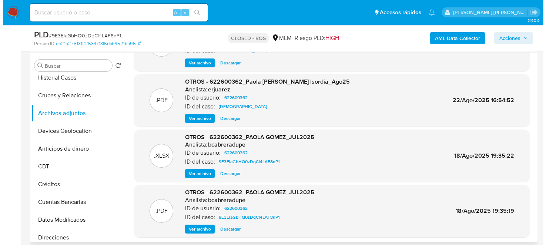
scroll to position [41, 0]
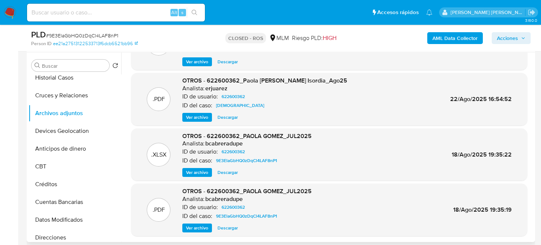
click at [194, 228] on span "Ver archivo" at bounding box center [197, 227] width 22 height 7
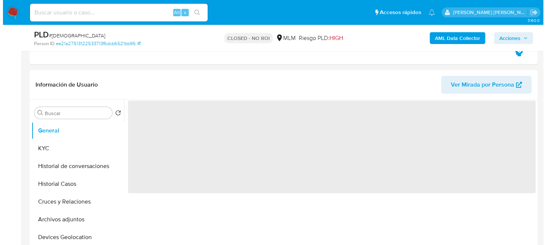
scroll to position [133, 0]
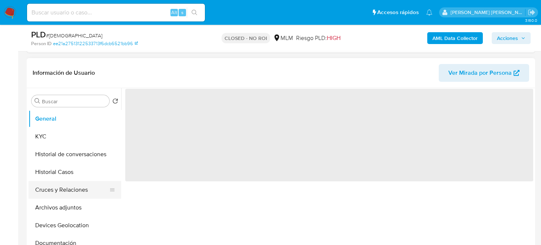
select select "10"
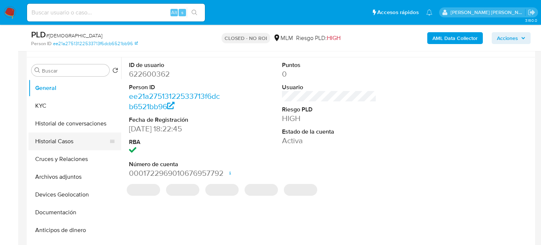
click at [74, 145] on button "Historial Casos" at bounding box center [72, 142] width 87 height 18
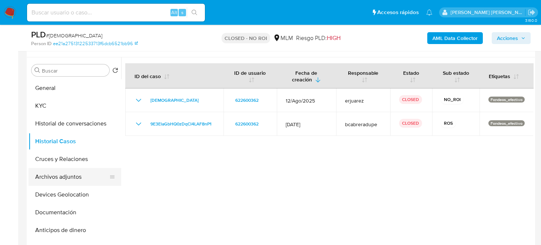
click at [71, 173] on button "Archivos adjuntos" at bounding box center [72, 177] width 87 height 18
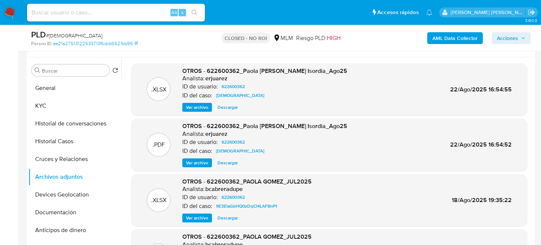
click at [200, 162] on span "Ver archivo" at bounding box center [197, 162] width 22 height 7
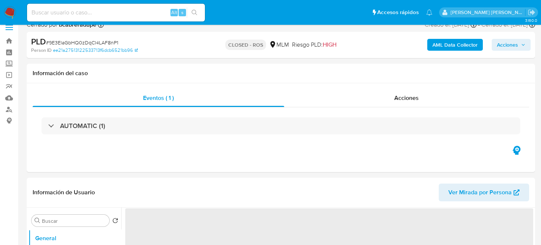
select select "10"
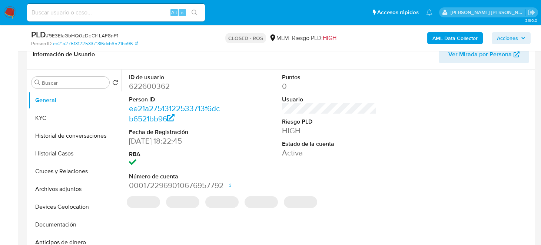
scroll to position [133, 0]
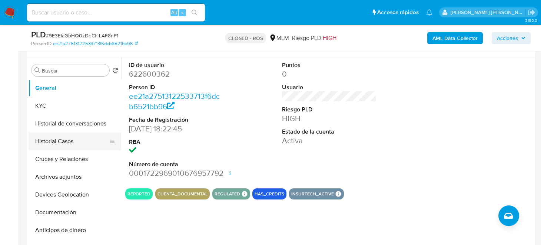
click at [60, 141] on button "Historial Casos" at bounding box center [72, 142] width 87 height 18
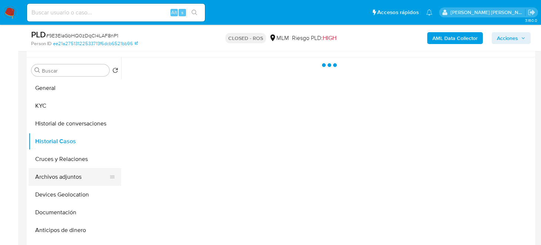
click at [61, 180] on button "Archivos adjuntos" at bounding box center [72, 177] width 87 height 18
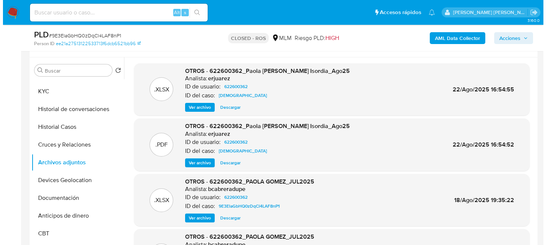
scroll to position [41, 0]
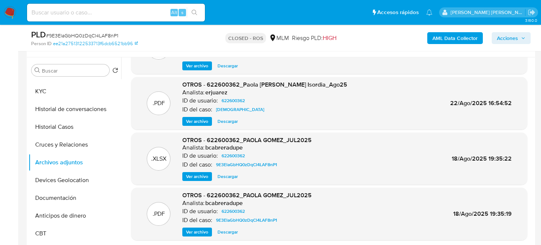
click at [194, 231] on span "Ver archivo" at bounding box center [197, 231] width 22 height 7
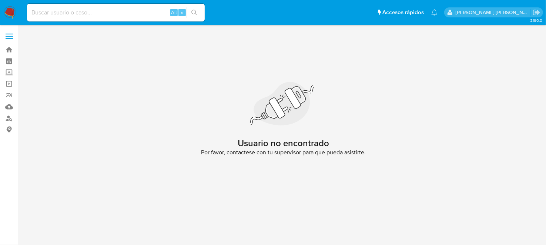
click at [4, 11] on img at bounding box center [10, 12] width 13 height 13
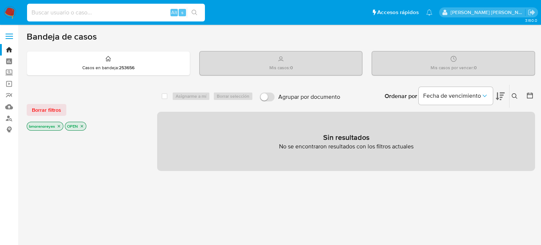
click at [51, 12] on input at bounding box center [116, 13] width 178 height 10
type input "B"
paste input "622600362"
type input "622600362"
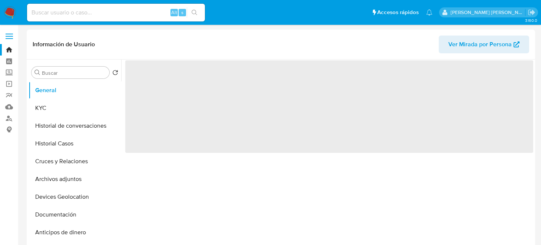
select select "10"
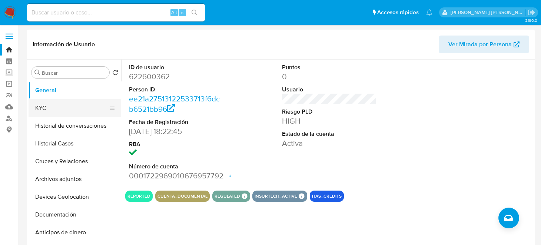
click at [53, 110] on button "KYC" at bounding box center [72, 108] width 87 height 18
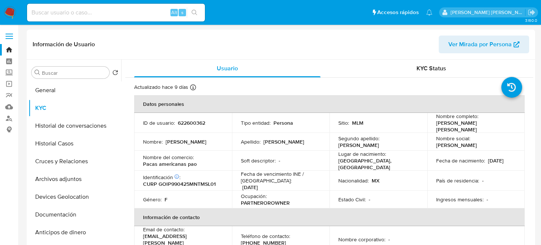
click at [94, 19] on div "Alt s" at bounding box center [116, 13] width 178 height 18
click at [78, 15] on input at bounding box center [116, 13] width 178 height 10
paste input "2390191239"
type input "2390191239"
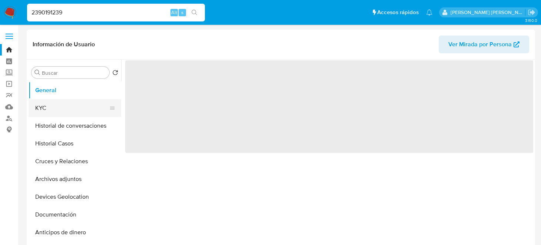
click at [46, 111] on button "KYC" at bounding box center [72, 108] width 87 height 18
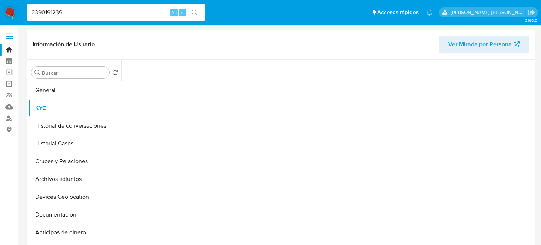
select select "10"
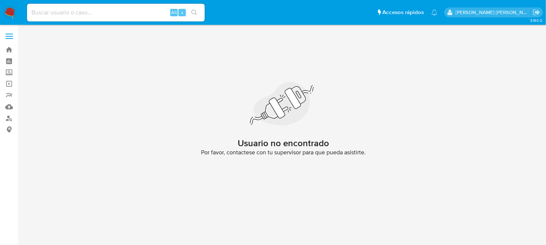
click at [9, 12] on img at bounding box center [10, 12] width 13 height 13
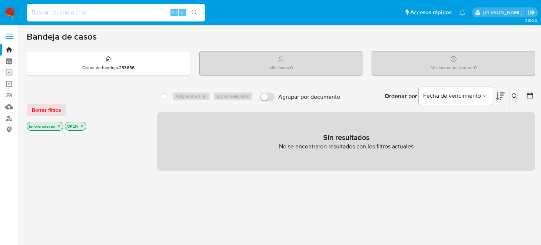
click at [86, 11] on input at bounding box center [116, 13] width 178 height 10
paste input "2390191239"
type input "2390191239"
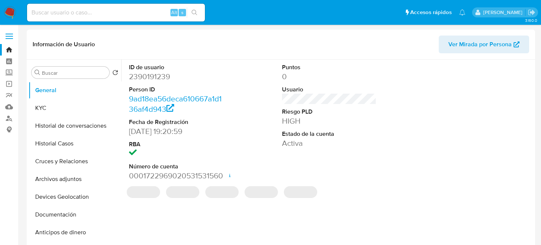
select select "10"
click at [45, 110] on button "KYC" at bounding box center [72, 108] width 87 height 18
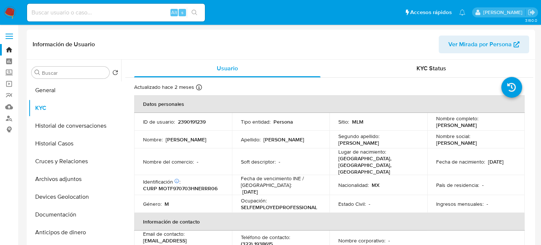
click at [191, 185] on p "CURP MOTF970703HNERRR06" at bounding box center [180, 188] width 74 height 7
copy p "MOTF970703HNERRR06"
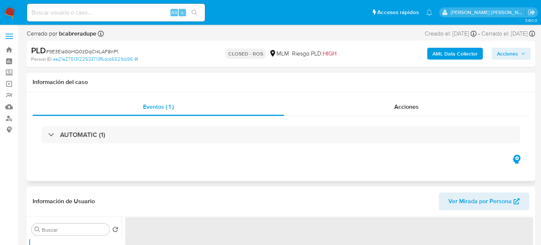
select select "10"
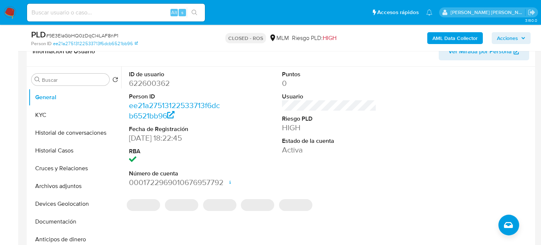
scroll to position [148, 0]
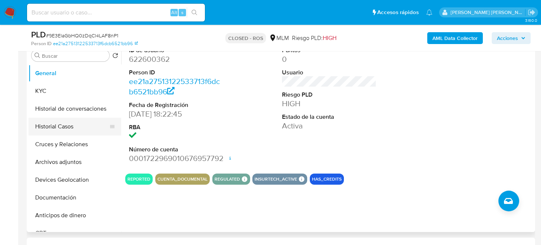
click at [67, 127] on button "Historial Casos" at bounding box center [72, 127] width 87 height 18
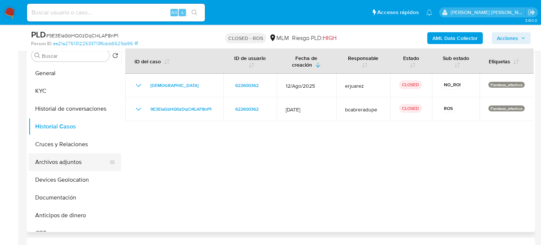
click at [77, 167] on button "Archivos adjuntos" at bounding box center [72, 162] width 87 height 18
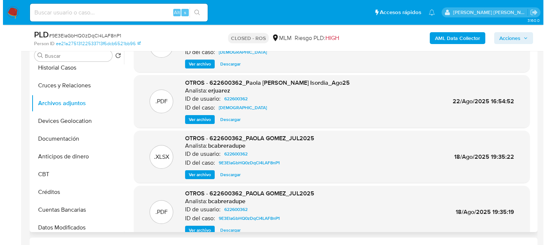
scroll to position [41, 0]
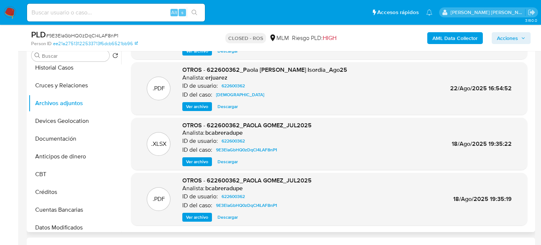
click at [197, 217] on span "Ver archivo" at bounding box center [197, 217] width 22 height 7
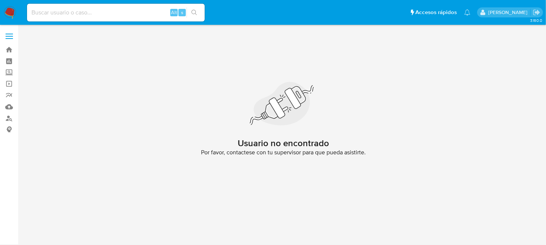
click at [0, 6] on nav "Pausado Ver notificaciones Alt s Accesos rápidos Presiona las siguientes teclas…" at bounding box center [273, 12] width 546 height 25
click at [7, 11] on img at bounding box center [10, 12] width 13 height 13
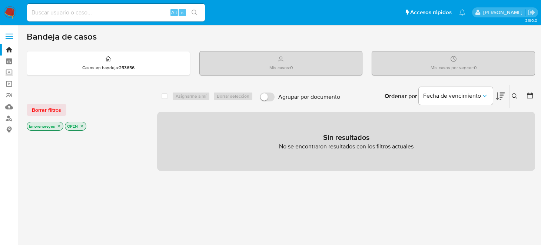
click at [54, 18] on div "Alt s" at bounding box center [116, 13] width 178 height 18
click at [54, 16] on input at bounding box center [116, 13] width 178 height 10
paste input "622600362"
type input "622600362"
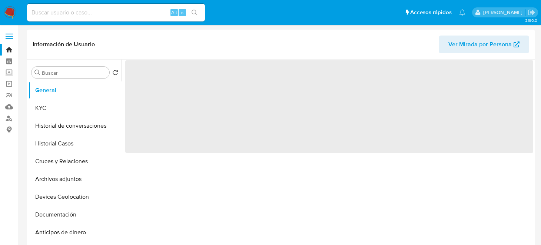
select select "10"
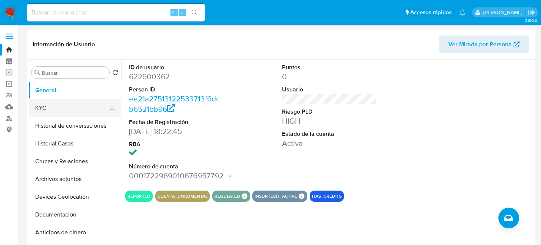
click at [39, 113] on button "KYC" at bounding box center [72, 108] width 87 height 18
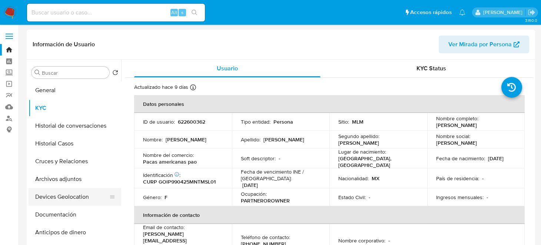
click at [74, 199] on button "Devices Geolocation" at bounding box center [72, 197] width 87 height 18
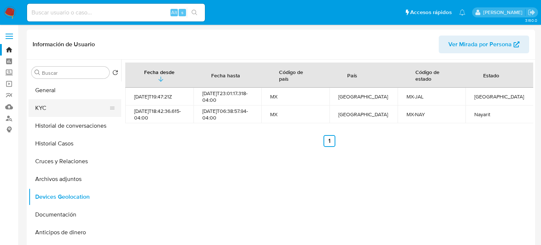
click at [59, 113] on button "KYC" at bounding box center [72, 108] width 87 height 18
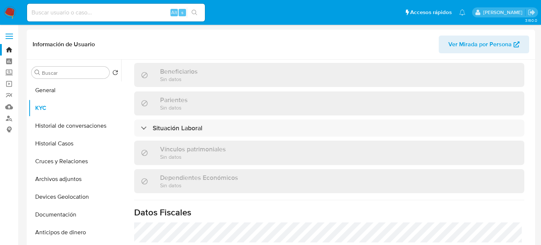
scroll to position [462, 0]
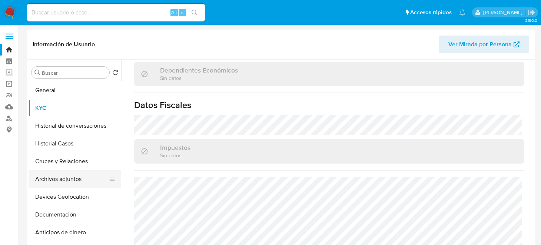
click at [67, 176] on button "Archivos adjuntos" at bounding box center [72, 179] width 87 height 18
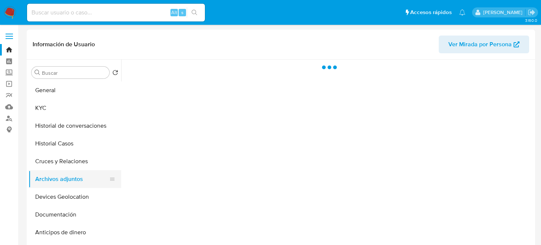
scroll to position [0, 0]
click at [67, 193] on button "Devices Geolocation" at bounding box center [72, 197] width 87 height 18
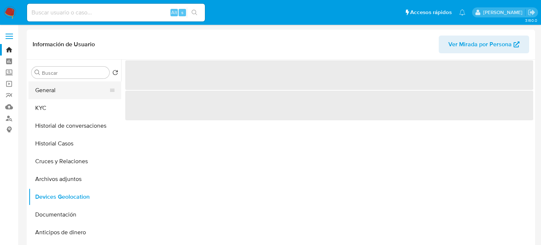
click at [56, 91] on button "General" at bounding box center [72, 90] width 87 height 18
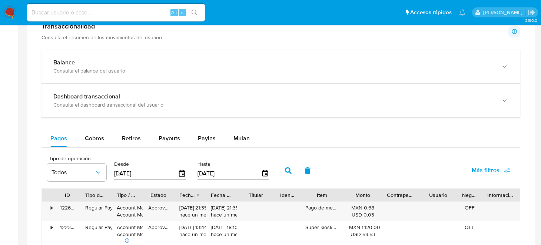
scroll to position [378, 0]
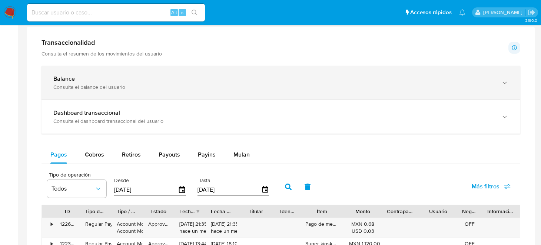
click at [184, 85] on div "Consulta el balance del usuario" at bounding box center [273, 87] width 440 height 7
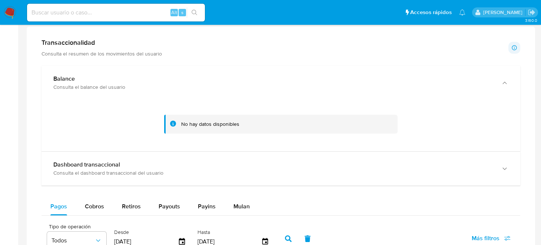
click at [177, 126] on div "No hay datos disponibles" at bounding box center [280, 124] width 233 height 19
click at [173, 121] on icon at bounding box center [173, 124] width 6 height 6
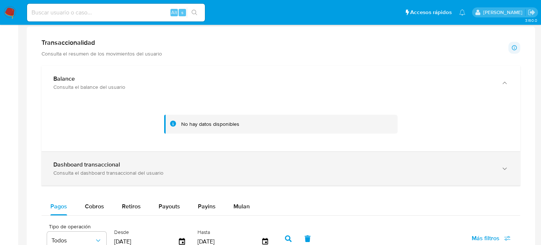
click at [134, 171] on div "Consulta el dashboard transaccional del usuario" at bounding box center [273, 173] width 440 height 7
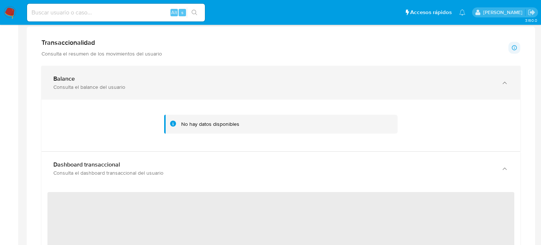
click at [74, 87] on div "Consulta el balance del usuario" at bounding box center [273, 87] width 440 height 7
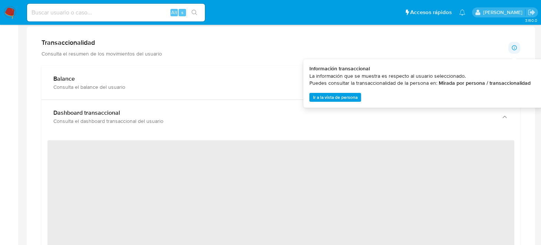
click at [512, 49] on icon at bounding box center [514, 48] width 6 height 6
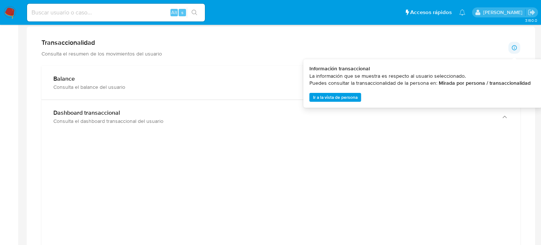
click at [347, 100] on span "Ir a la vista de persona" at bounding box center [335, 97] width 44 height 7
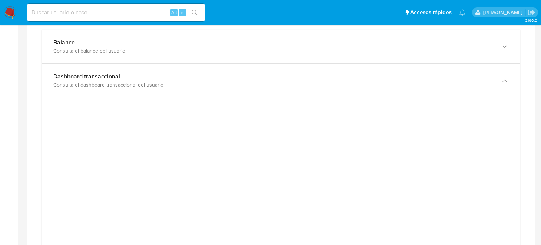
scroll to position [398, 0]
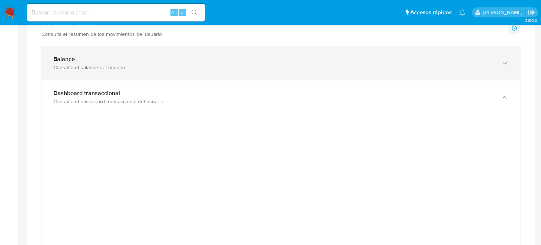
click at [175, 58] on div "Balance" at bounding box center [273, 59] width 440 height 7
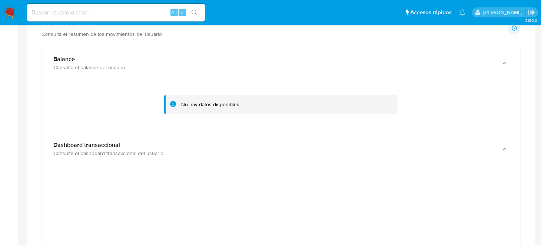
click at [174, 103] on icon at bounding box center [173, 104] width 6 height 6
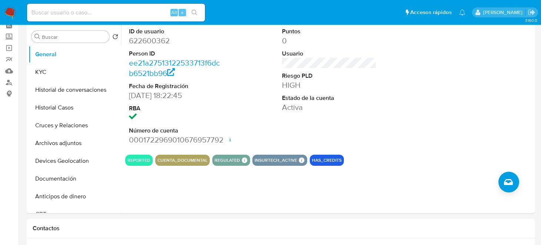
scroll to position [0, 0]
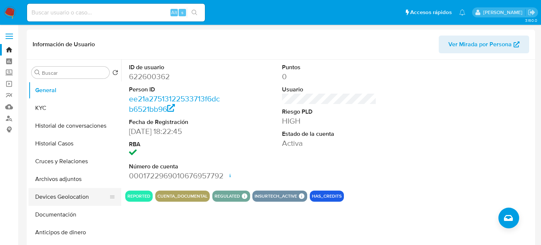
click at [71, 196] on button "Devices Geolocation" at bounding box center [72, 197] width 87 height 18
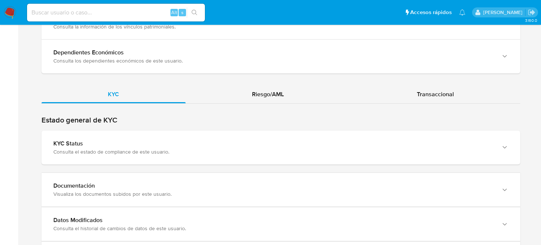
scroll to position [695, 0]
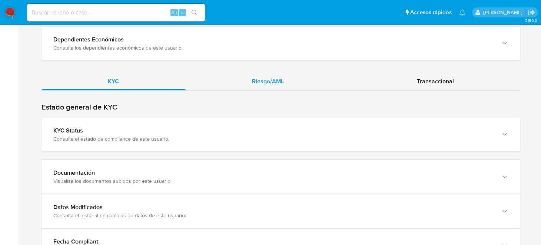
click at [262, 83] on div "Riesgo/AML" at bounding box center [268, 82] width 165 height 18
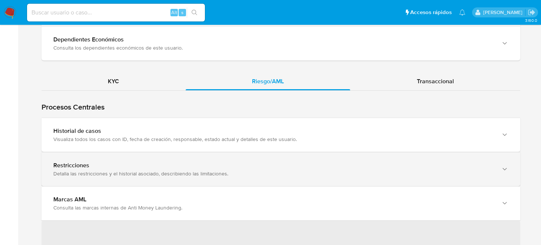
click at [309, 176] on div "Restricciones Detalla las restricciones y el historial asociado, describiendo l…" at bounding box center [280, 170] width 478 height 34
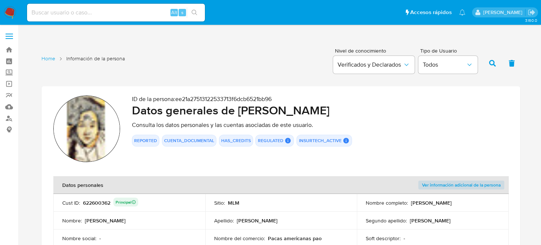
scroll to position [0, 0]
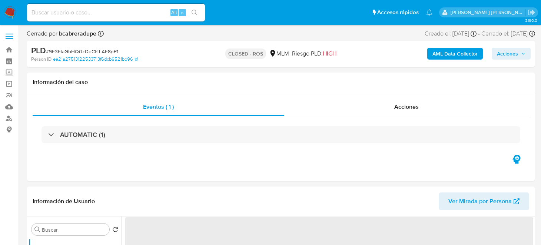
select select "10"
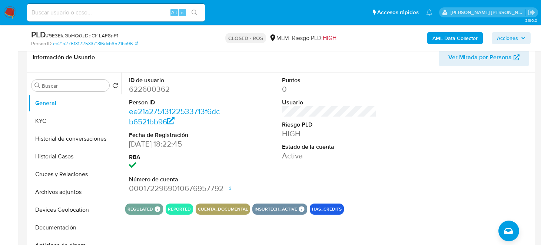
scroll to position [118, 0]
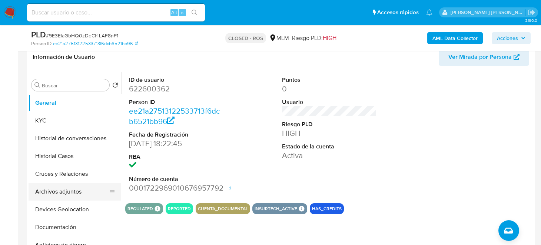
click at [41, 187] on button "Archivos adjuntos" at bounding box center [72, 192] width 87 height 18
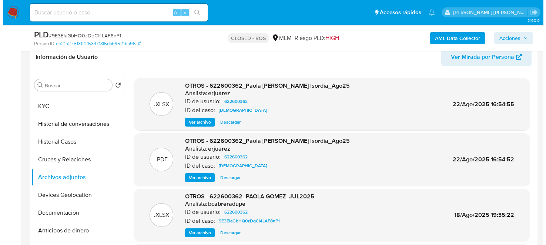
scroll to position [41, 0]
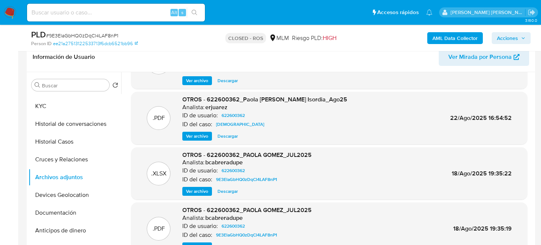
click at [192, 243] on span "Ver archivo" at bounding box center [197, 246] width 22 height 7
